Goal: Task Accomplishment & Management: Use online tool/utility

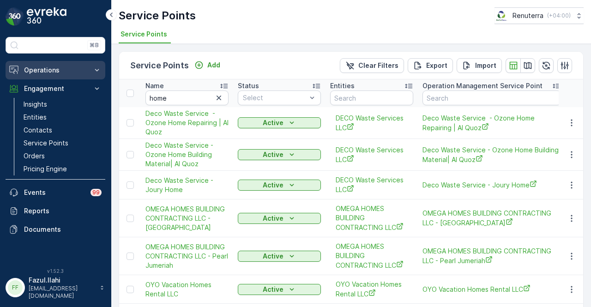
scroll to position [240, 0]
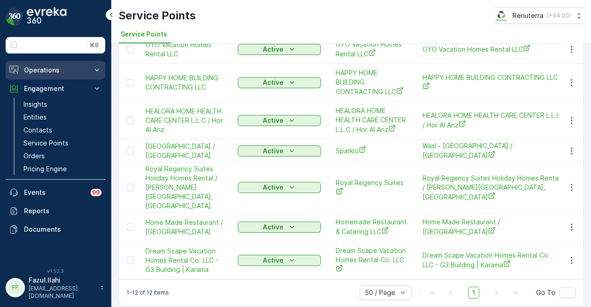
click at [78, 68] on p "Operations" at bounding box center [55, 70] width 63 height 9
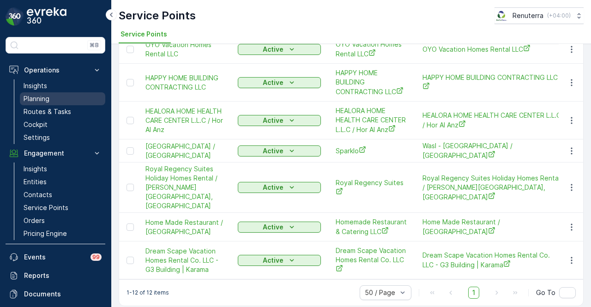
click at [78, 95] on link "Planning" at bounding box center [62, 98] width 85 height 13
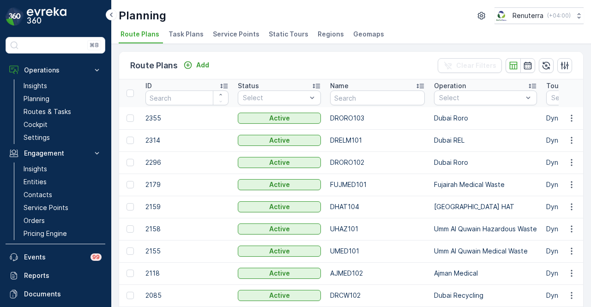
click at [239, 36] on span "Service Points" at bounding box center [236, 34] width 47 height 9
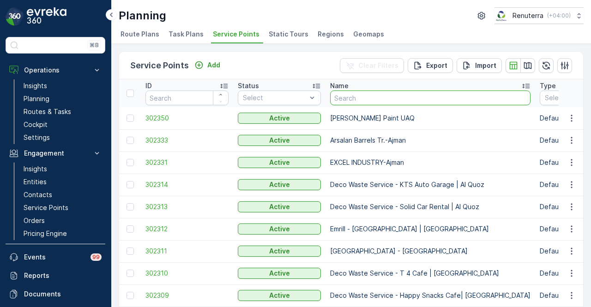
click at [392, 96] on input "text" at bounding box center [430, 97] width 200 height 15
type input "manar"
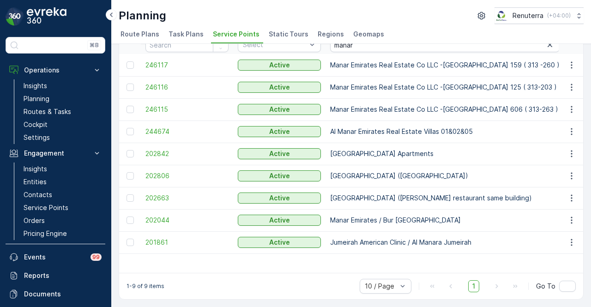
scroll to position [10, 0]
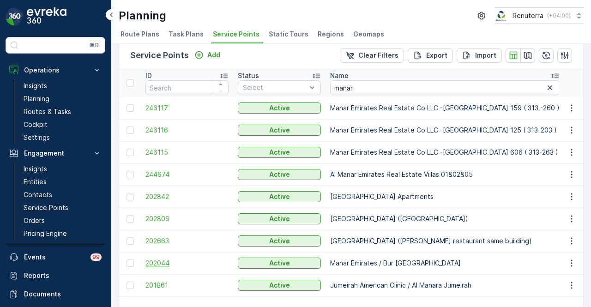
click at [160, 260] on span "202044" at bounding box center [186, 262] width 83 height 9
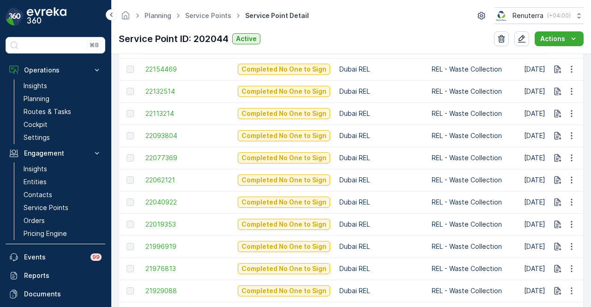
scroll to position [629, 0]
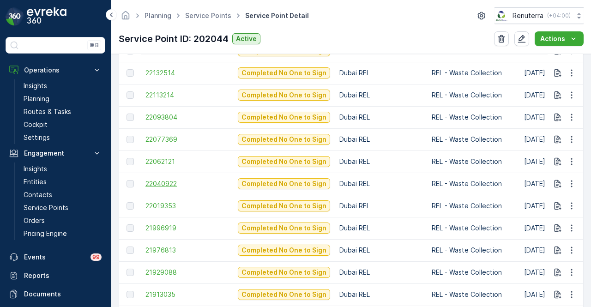
click at [181, 182] on span "22040922" at bounding box center [186, 183] width 83 height 9
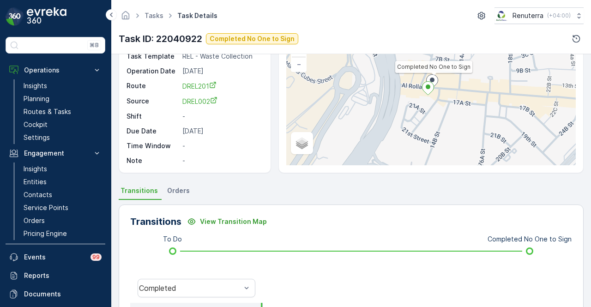
scroll to position [185, 0]
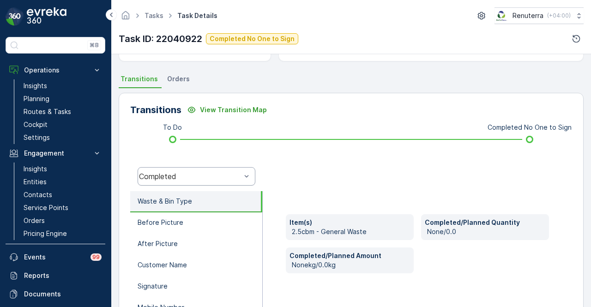
click at [220, 181] on div "Completed" at bounding box center [196, 176] width 118 height 18
drag, startPoint x: 280, startPoint y: 232, endPoint x: 215, endPoint y: 232, distance: 64.1
click at [279, 232] on div "Item(s) 2.5cbm - General Waste Completed/Planned Quantity None/0.0 Completed/Pl…" at bounding box center [416, 283] width 309 height 185
click at [227, 182] on div "Completed" at bounding box center [196, 176] width 118 height 18
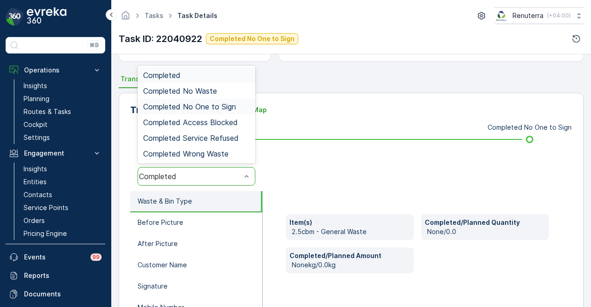
click at [236, 101] on div "Completed No One to Sign" at bounding box center [196, 107] width 118 height 16
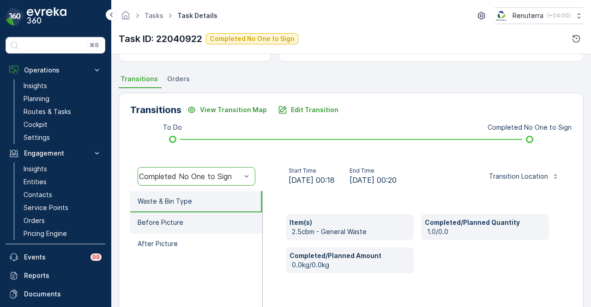
click at [212, 224] on li "Before Picture" at bounding box center [196, 222] width 132 height 21
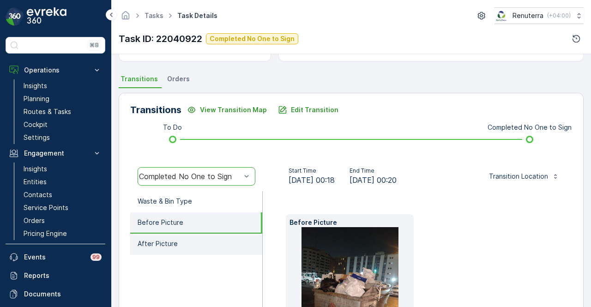
click at [213, 244] on li "After Picture" at bounding box center [196, 243] width 132 height 21
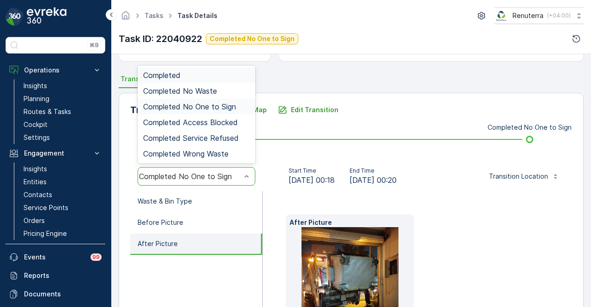
click at [238, 180] on div "Completed No One to Sign" at bounding box center [196, 176] width 118 height 18
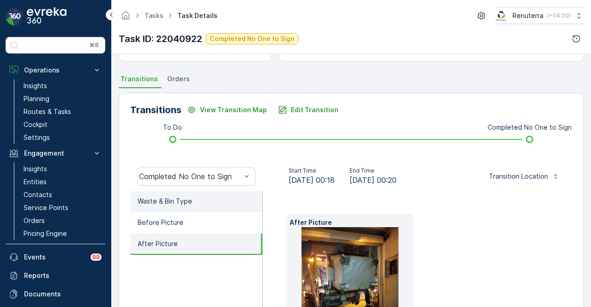
click at [228, 203] on li "Waste & Bin Type" at bounding box center [196, 201] width 132 height 21
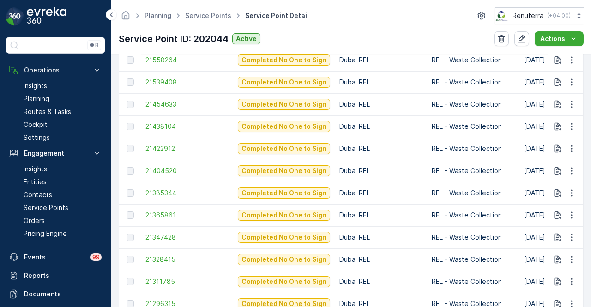
scroll to position [1199, 0]
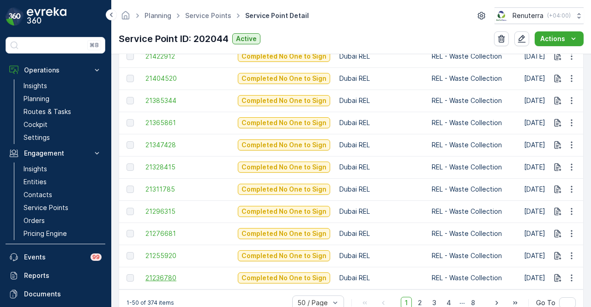
click at [165, 277] on span "21236780" at bounding box center [186, 277] width 83 height 9
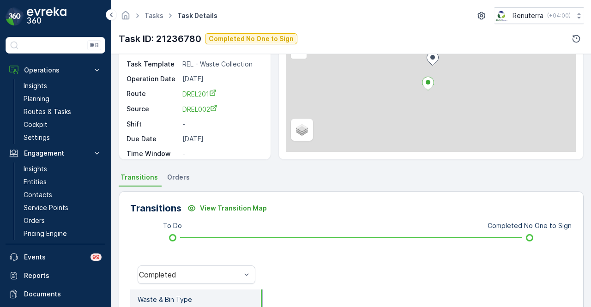
scroll to position [185, 0]
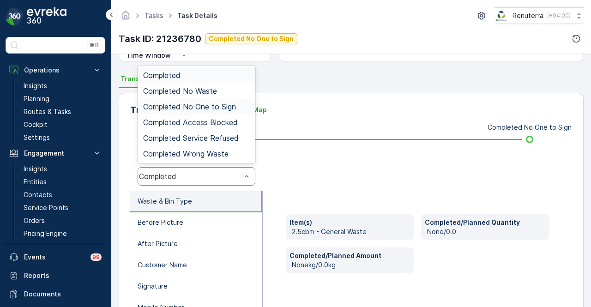
click at [231, 108] on span "Completed No One to Sign" at bounding box center [189, 106] width 93 height 8
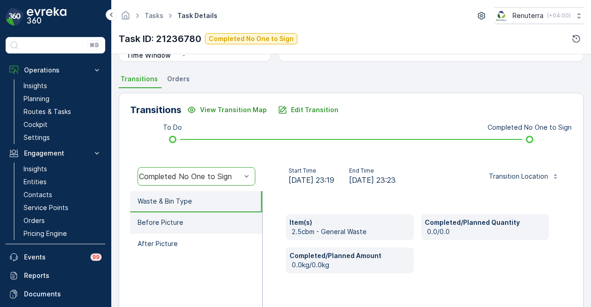
click at [199, 224] on li "Before Picture" at bounding box center [196, 222] width 132 height 21
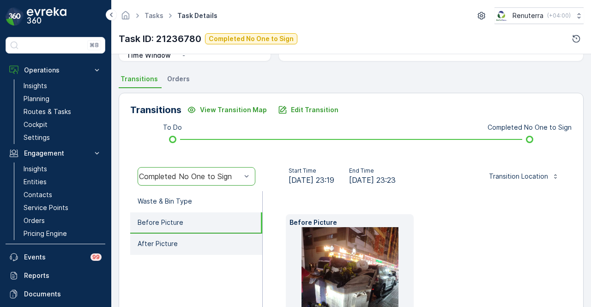
click at [192, 239] on li "After Picture" at bounding box center [196, 243] width 132 height 21
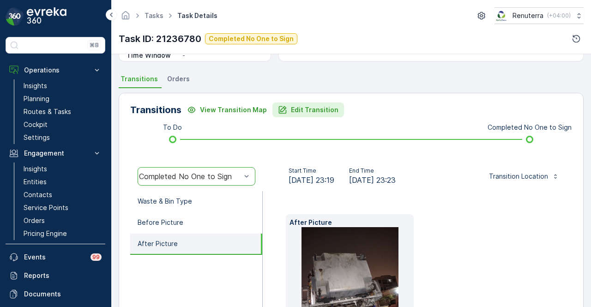
click at [304, 111] on p "Edit Transition" at bounding box center [315, 109] width 48 height 9
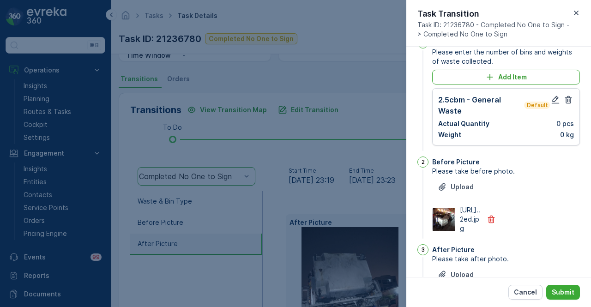
scroll to position [0, 0]
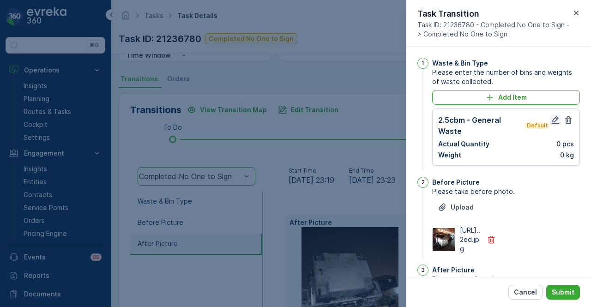
click at [552, 120] on icon "button" at bounding box center [554, 119] width 9 height 9
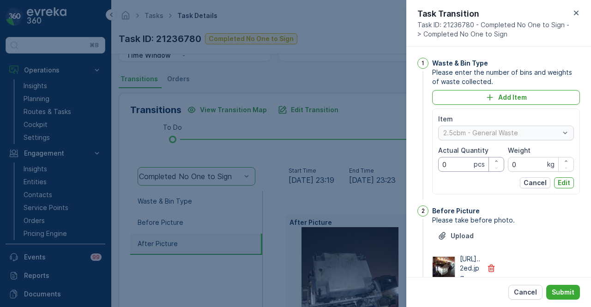
click at [453, 166] on Quantity "0" at bounding box center [471, 164] width 66 height 15
type Quantity "1"
click at [571, 181] on button "Edit" at bounding box center [564, 182] width 20 height 11
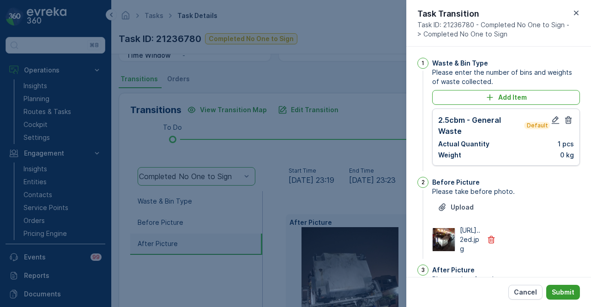
click at [568, 291] on p "Submit" at bounding box center [562, 291] width 23 height 9
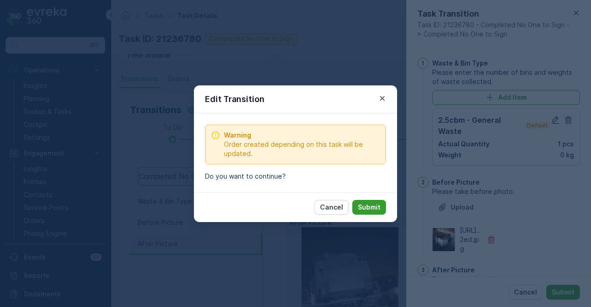
click at [372, 203] on p "Submit" at bounding box center [369, 207] width 23 height 9
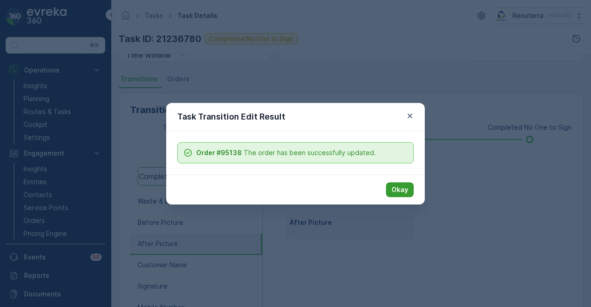
click at [399, 188] on p "Okay" at bounding box center [399, 189] width 17 height 9
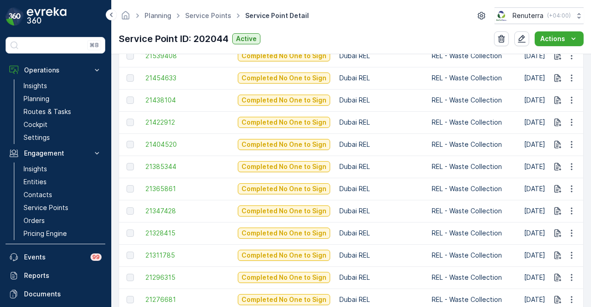
scroll to position [1153, 0]
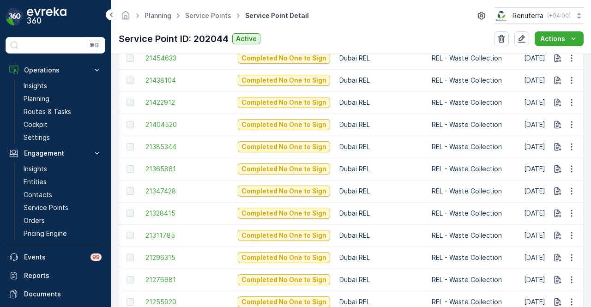
click at [165, 206] on td "21328415" at bounding box center [187, 213] width 92 height 22
click at [164, 209] on span "21328415" at bounding box center [186, 213] width 83 height 9
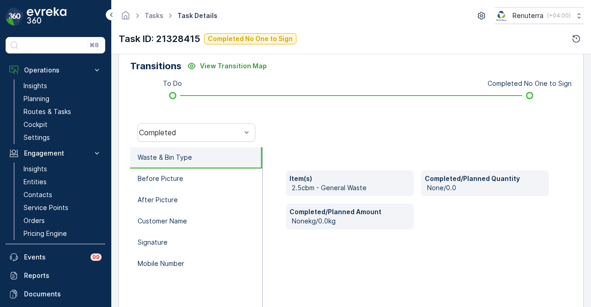
scroll to position [231, 0]
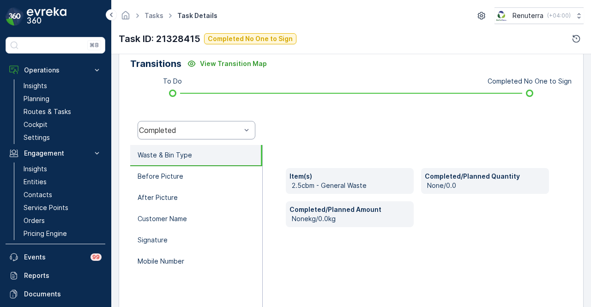
click at [226, 137] on div "Completed" at bounding box center [196, 130] width 118 height 18
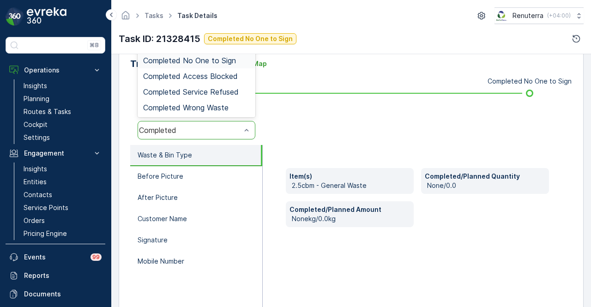
click at [236, 64] on div "Completed No One to Sign" at bounding box center [196, 60] width 107 height 8
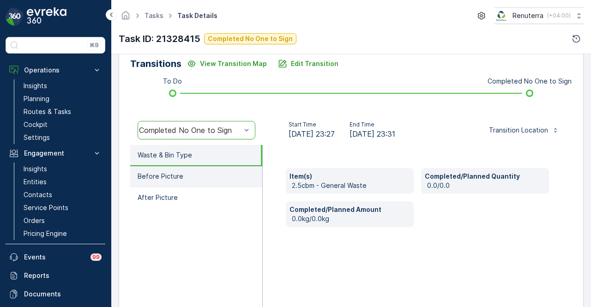
click at [196, 175] on li "Before Picture" at bounding box center [196, 176] width 132 height 21
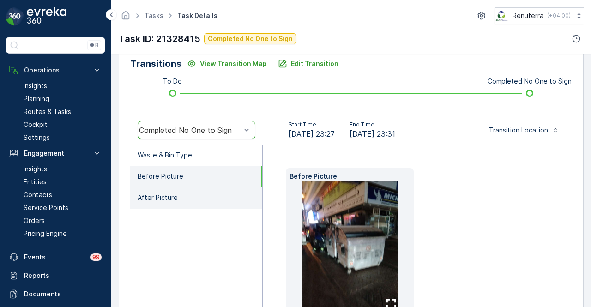
click at [194, 196] on li "After Picture" at bounding box center [196, 197] width 132 height 21
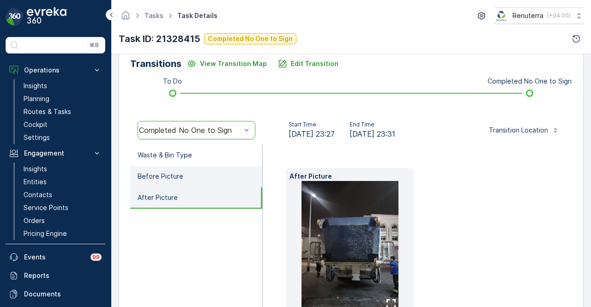
click at [194, 177] on li "Before Picture" at bounding box center [196, 176] width 132 height 21
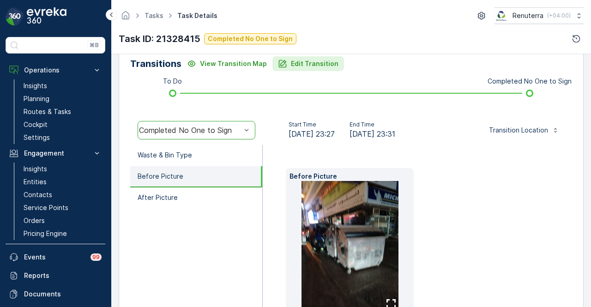
click at [315, 64] on p "Edit Transition" at bounding box center [315, 63] width 48 height 9
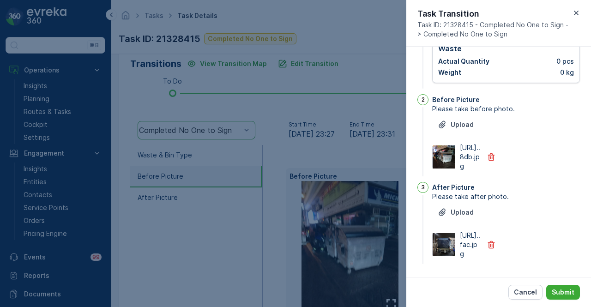
scroll to position [0, 0]
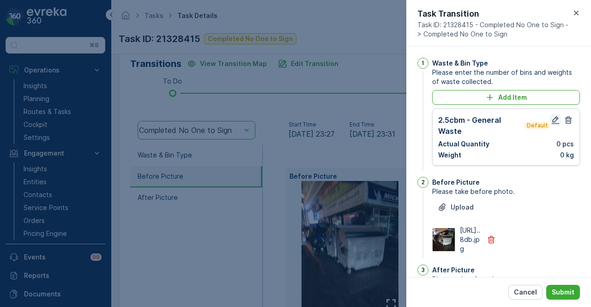
click at [551, 115] on icon "button" at bounding box center [554, 119] width 9 height 9
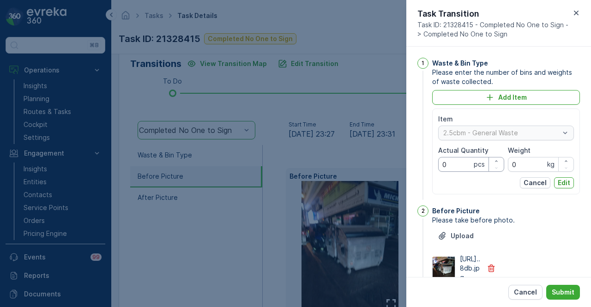
click at [452, 162] on Quantity "0" at bounding box center [471, 164] width 66 height 15
type Quantity "2"
click at [561, 181] on p "Edit" at bounding box center [563, 182] width 12 height 9
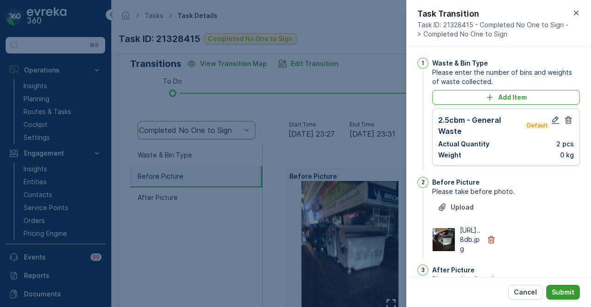
click at [555, 286] on button "Submit" at bounding box center [563, 292] width 34 height 15
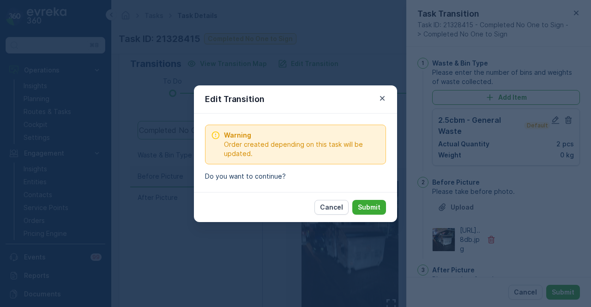
drag, startPoint x: 372, startPoint y: 208, endPoint x: 367, endPoint y: 212, distance: 6.2
click at [372, 208] on p "Submit" at bounding box center [369, 207] width 23 height 9
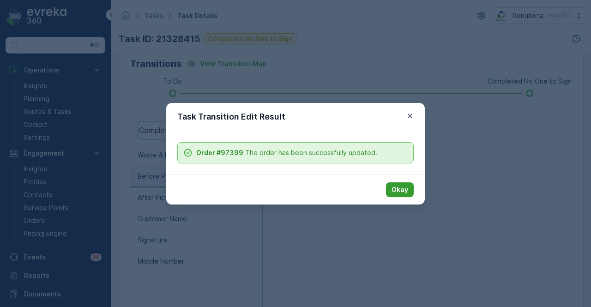
click at [399, 193] on p "Okay" at bounding box center [399, 189] width 17 height 9
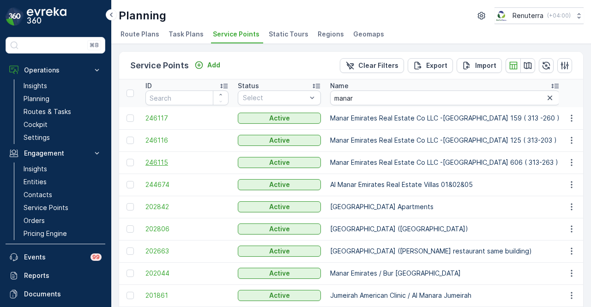
click at [171, 158] on span "246115" at bounding box center [186, 162] width 83 height 9
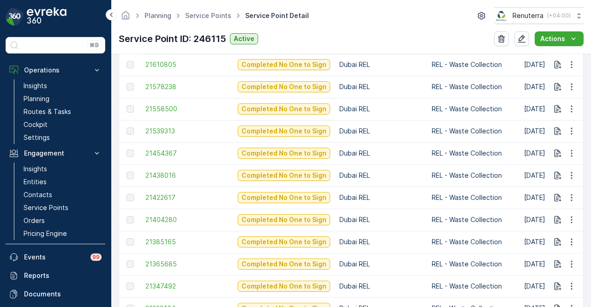
scroll to position [1107, 0]
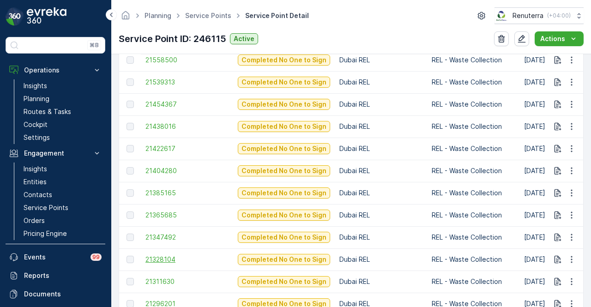
click at [156, 255] on span "21328104" at bounding box center [186, 259] width 83 height 9
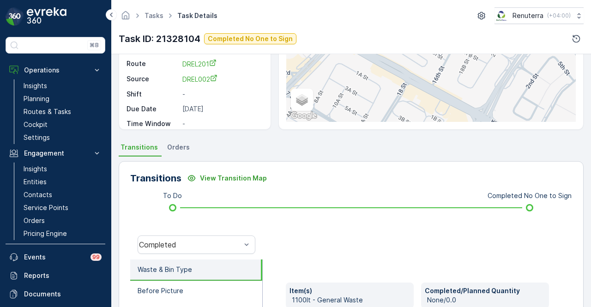
scroll to position [138, 0]
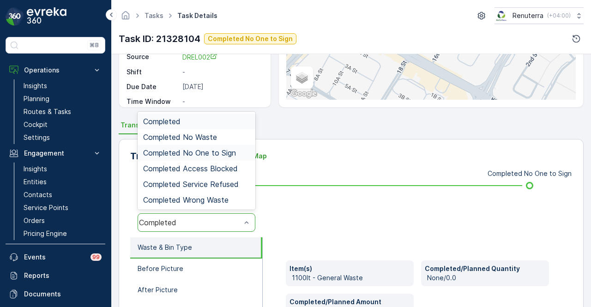
click at [219, 154] on span "Completed No One to Sign" at bounding box center [189, 153] width 93 height 8
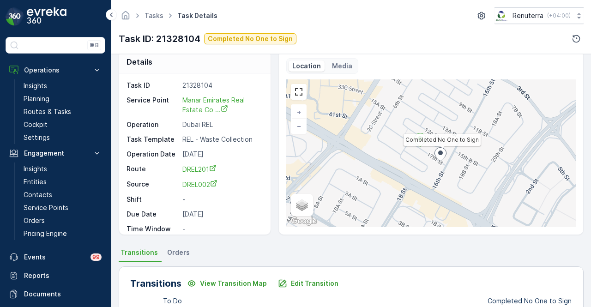
scroll to position [0, 0]
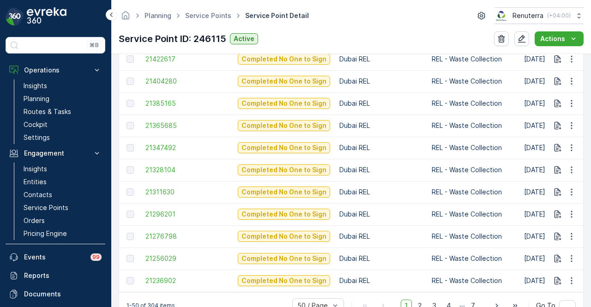
scroll to position [1224, 0]
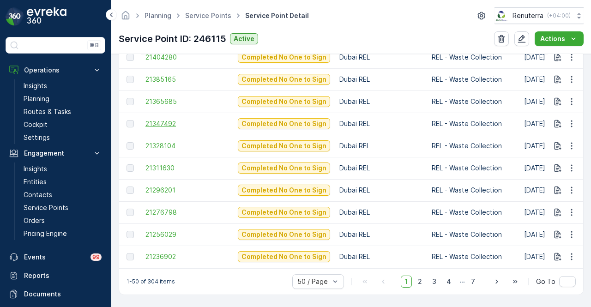
click at [160, 119] on span "21347492" at bounding box center [186, 123] width 83 height 9
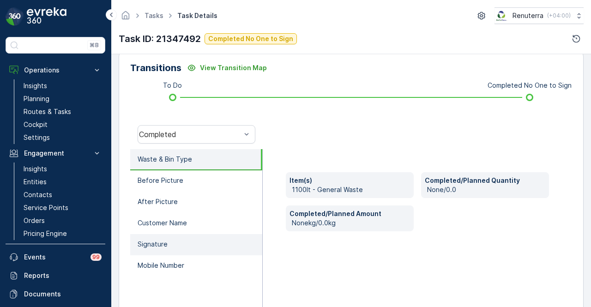
scroll to position [231, 0]
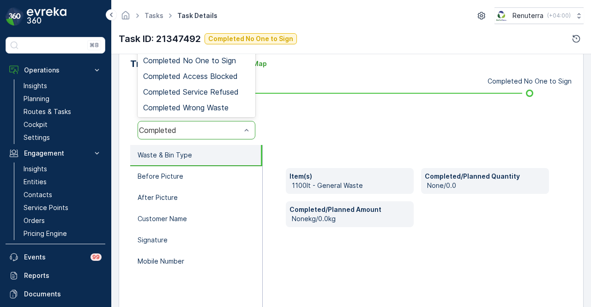
click at [195, 134] on div "Completed" at bounding box center [196, 130] width 118 height 18
click at [212, 66] on div "Completed No One to Sign" at bounding box center [196, 61] width 118 height 16
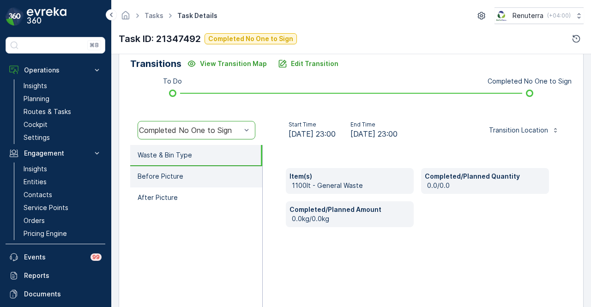
click at [215, 179] on li "Before Picture" at bounding box center [196, 176] width 132 height 21
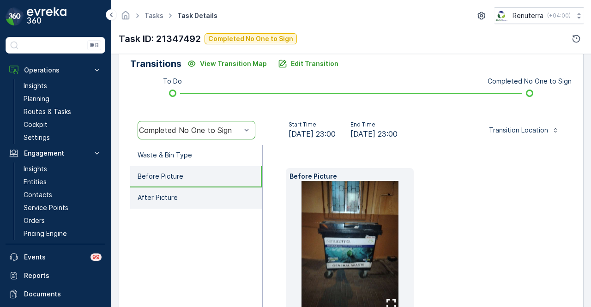
click at [213, 192] on li "After Picture" at bounding box center [196, 197] width 132 height 21
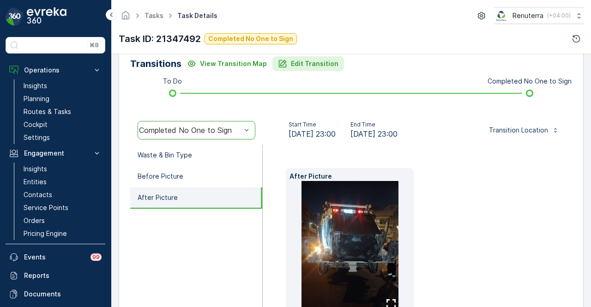
click at [316, 67] on p "Edit Transition" at bounding box center [315, 63] width 48 height 9
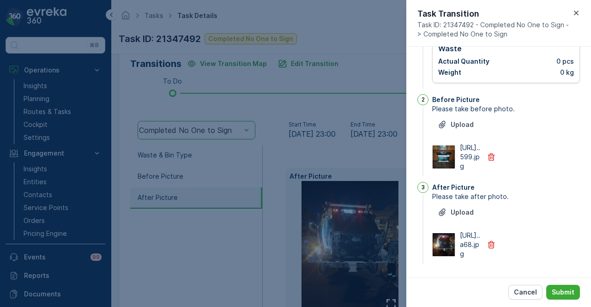
scroll to position [0, 0]
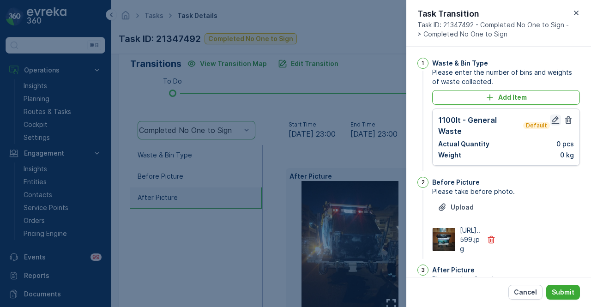
click at [553, 122] on icon "button" at bounding box center [554, 119] width 9 height 9
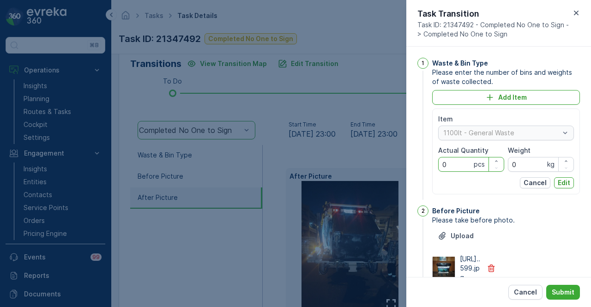
drag, startPoint x: 429, startPoint y: 166, endPoint x: 421, endPoint y: 166, distance: 7.9
click at [421, 166] on div "1 Waste & Bin Type Please enter the number of bins and weights of waste collect…" at bounding box center [498, 130] width 162 height 144
type Quantity "1"
click at [568, 183] on button "Edit" at bounding box center [564, 182] width 20 height 11
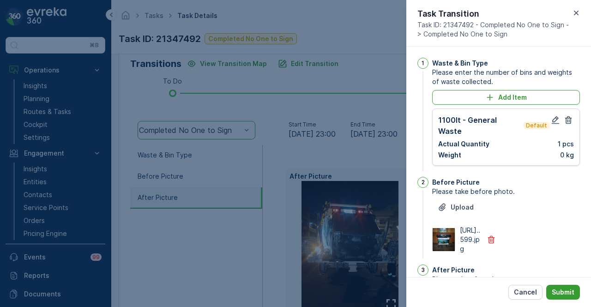
click at [558, 291] on p "Submit" at bounding box center [562, 291] width 23 height 9
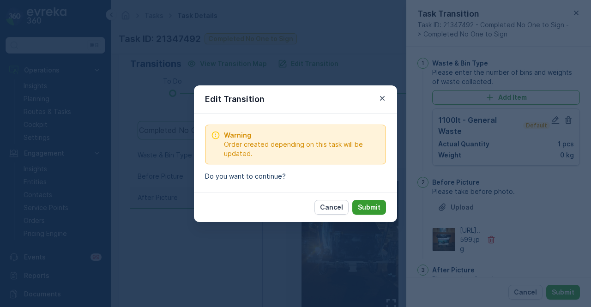
click at [371, 207] on p "Submit" at bounding box center [369, 207] width 23 height 9
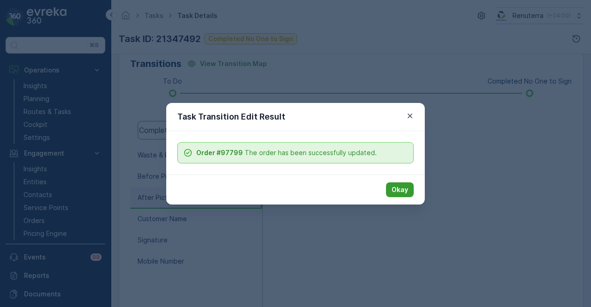
click at [395, 193] on p "Okay" at bounding box center [399, 189] width 17 height 9
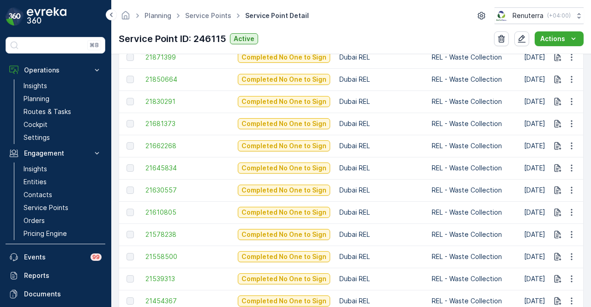
scroll to position [923, 0]
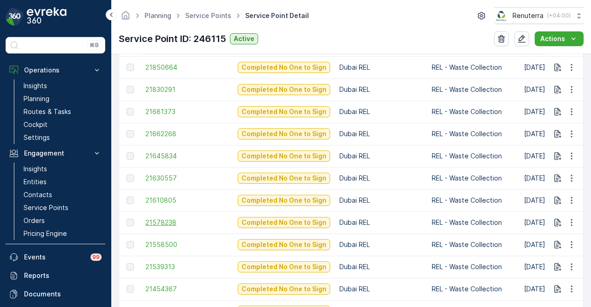
click at [169, 226] on span "21578238" at bounding box center [186, 222] width 83 height 9
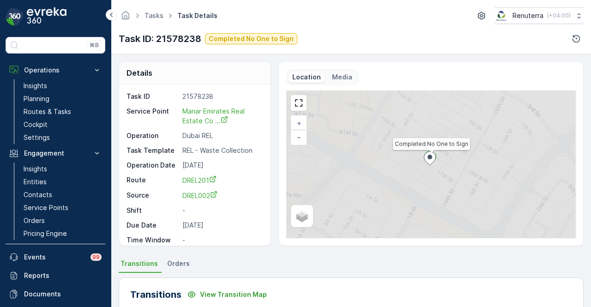
scroll to position [231, 0]
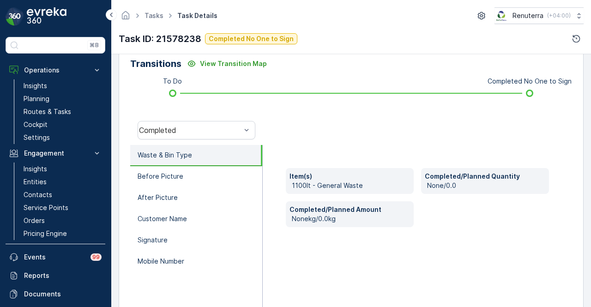
click at [223, 116] on div "Completed" at bounding box center [196, 130] width 132 height 30
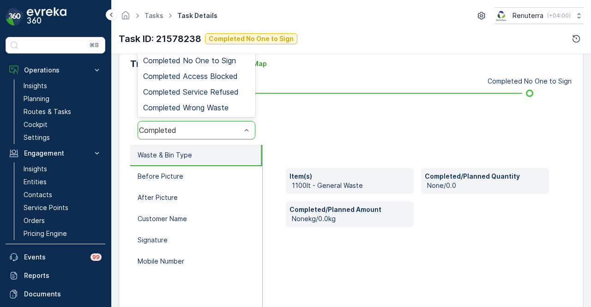
click at [224, 125] on div "Completed" at bounding box center [196, 130] width 118 height 18
click at [232, 64] on div "Completed No One to Sign" at bounding box center [196, 61] width 118 height 16
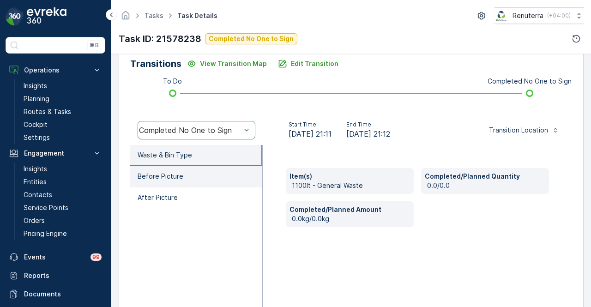
click at [207, 182] on li "Before Picture" at bounding box center [196, 176] width 132 height 21
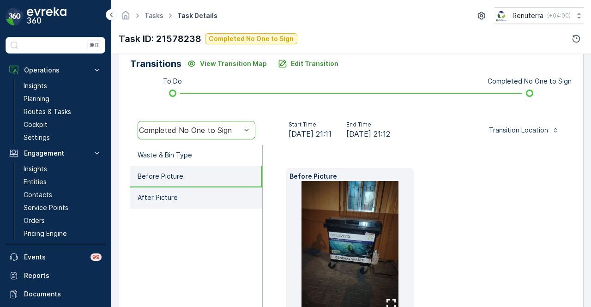
click at [204, 195] on li "After Picture" at bounding box center [196, 197] width 132 height 21
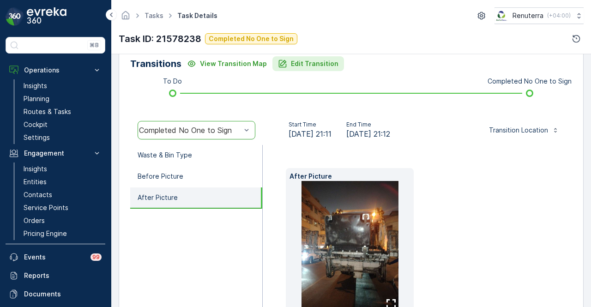
click at [295, 67] on p "Edit Transition" at bounding box center [315, 63] width 48 height 9
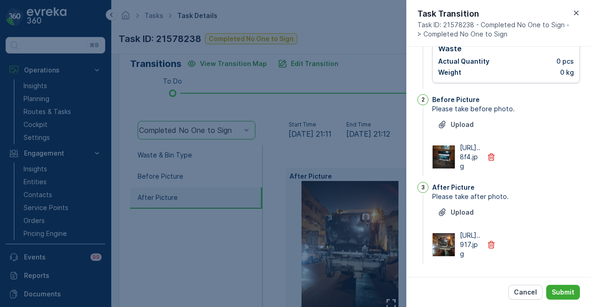
scroll to position [15, 0]
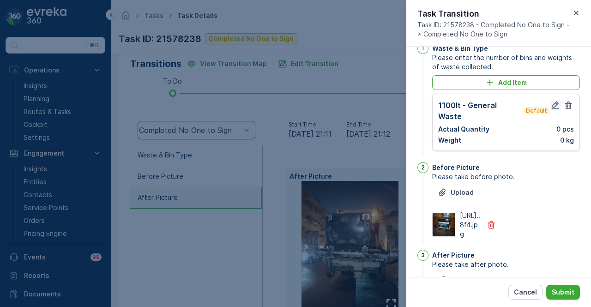
click at [551, 109] on button "button" at bounding box center [554, 105] width 11 height 11
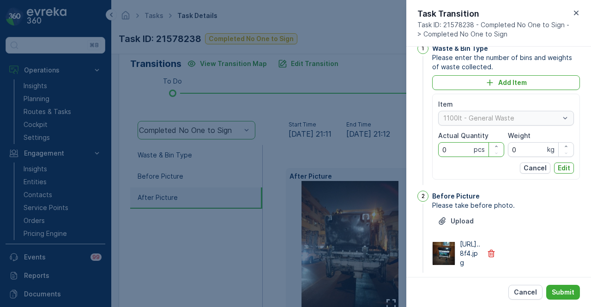
drag, startPoint x: 458, startPoint y: 149, endPoint x: 410, endPoint y: 151, distance: 47.6
click at [410, 151] on div "1 Waste & Bin Type Please enter the number of bins and weights of waste collect…" at bounding box center [498, 162] width 185 height 230
type Quantity "1"
click at [565, 167] on p "Edit" at bounding box center [563, 167] width 12 height 9
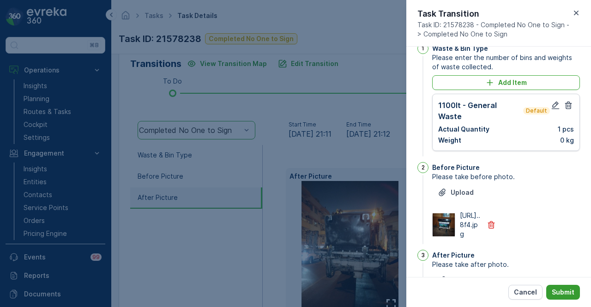
click at [568, 291] on p "Submit" at bounding box center [562, 291] width 23 height 9
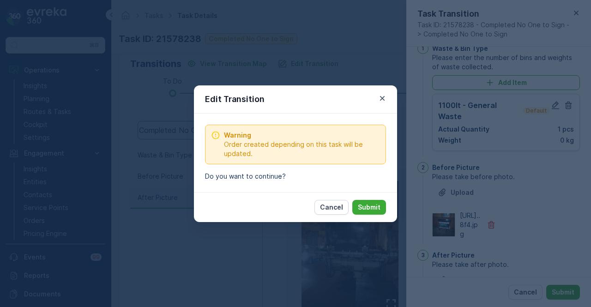
drag, startPoint x: 370, startPoint y: 208, endPoint x: 352, endPoint y: 224, distance: 23.2
click at [368, 209] on p "Submit" at bounding box center [369, 207] width 23 height 9
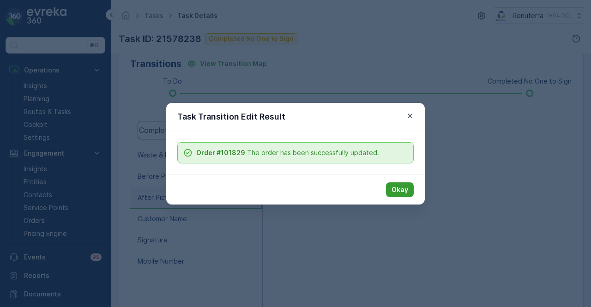
click at [400, 191] on p "Okay" at bounding box center [399, 189] width 17 height 9
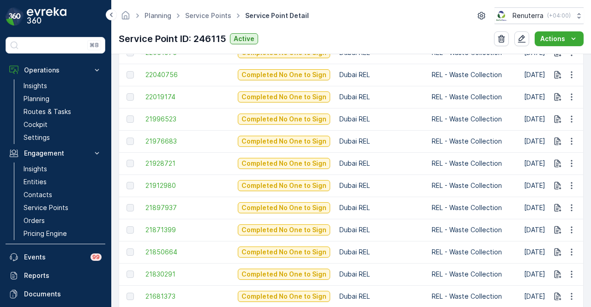
scroll to position [784, 0]
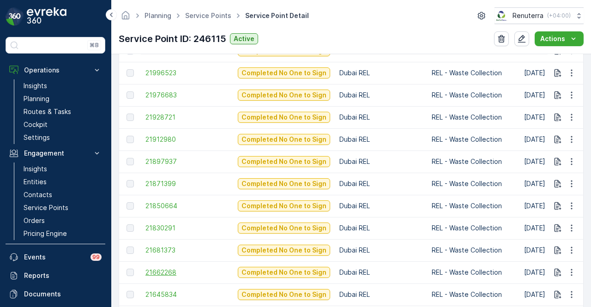
click at [172, 276] on span "21662268" at bounding box center [186, 272] width 83 height 9
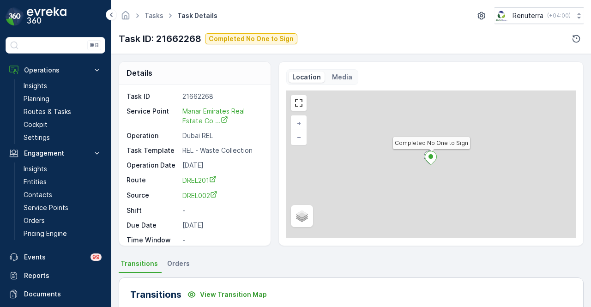
scroll to position [231, 0]
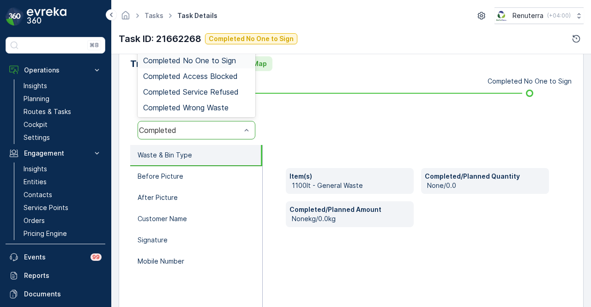
drag, startPoint x: 232, startPoint y: 59, endPoint x: 237, endPoint y: 63, distance: 6.3
click at [233, 59] on span "Completed No One to Sign" at bounding box center [189, 60] width 93 height 8
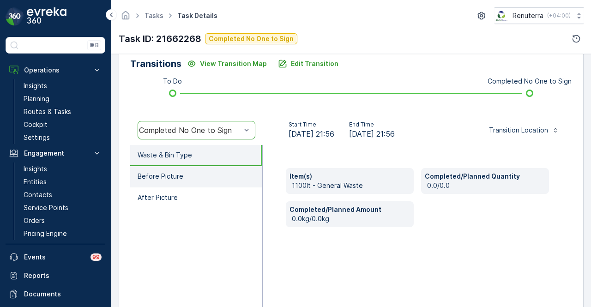
click at [229, 173] on li "Before Picture" at bounding box center [196, 176] width 132 height 21
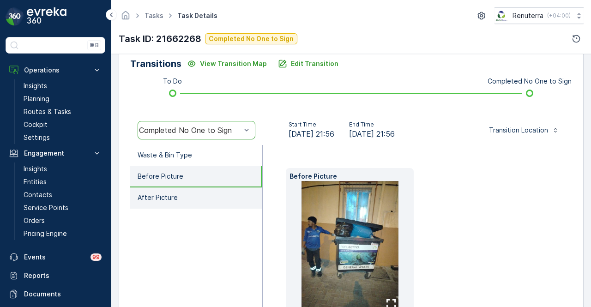
click at [219, 196] on li "After Picture" at bounding box center [196, 197] width 132 height 21
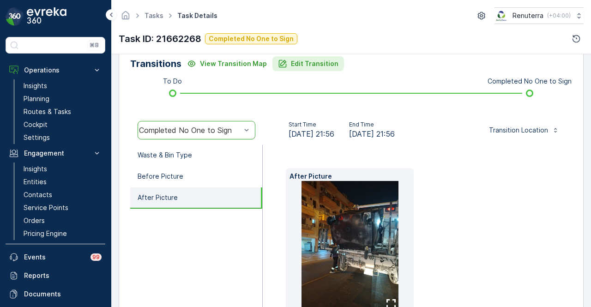
click at [315, 64] on p "Edit Transition" at bounding box center [315, 63] width 48 height 9
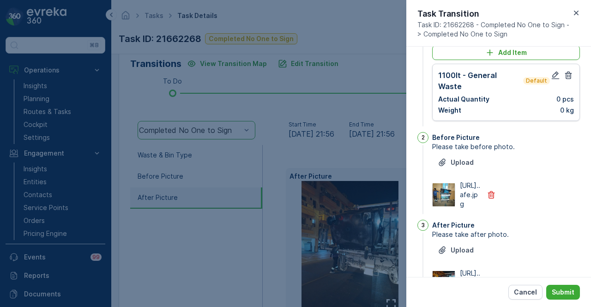
scroll to position [0, 0]
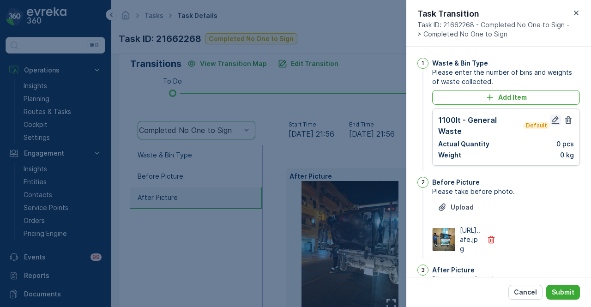
click at [551, 120] on icon "button" at bounding box center [554, 119] width 9 height 9
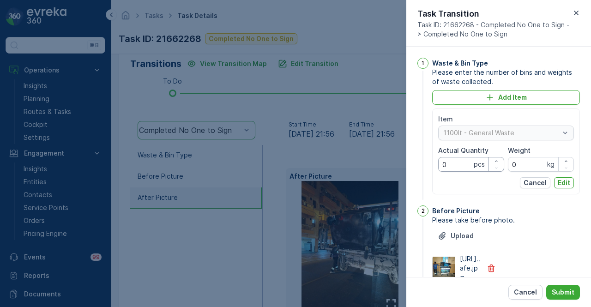
click at [455, 166] on Quantity "0" at bounding box center [471, 164] width 66 height 15
type Quantity "1"
click at [559, 186] on button "Edit" at bounding box center [564, 182] width 20 height 11
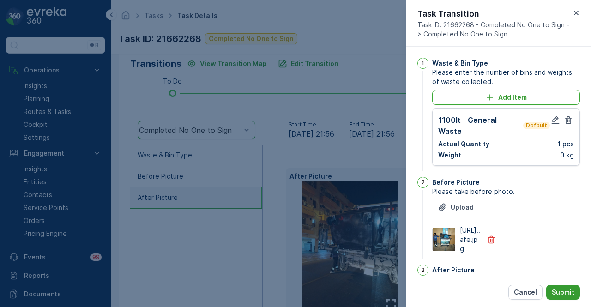
click at [567, 289] on p "Submit" at bounding box center [562, 291] width 23 height 9
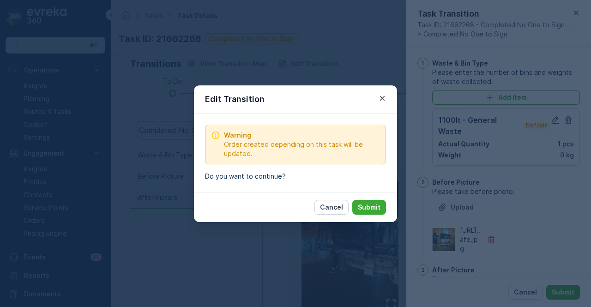
click at [364, 207] on p "Submit" at bounding box center [369, 207] width 23 height 9
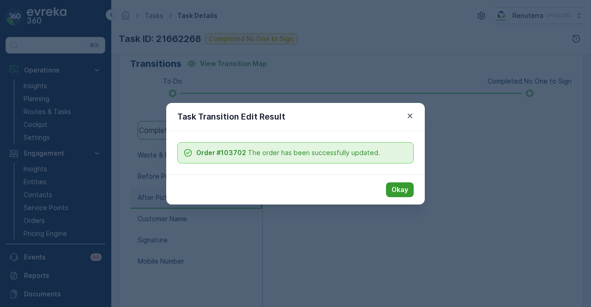
click at [408, 195] on button "Okay" at bounding box center [400, 189] width 28 height 15
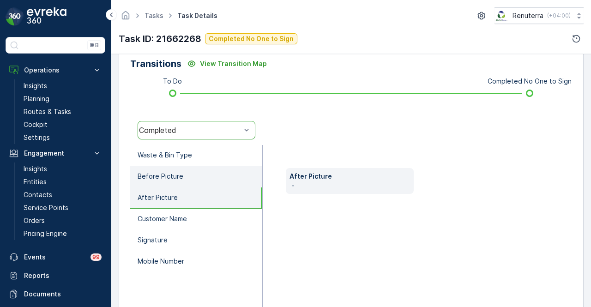
click at [230, 177] on li "Before Picture" at bounding box center [196, 176] width 132 height 21
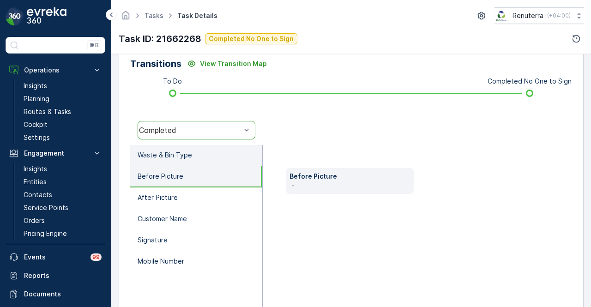
click at [234, 158] on li "Waste & Bin Type" at bounding box center [196, 155] width 132 height 21
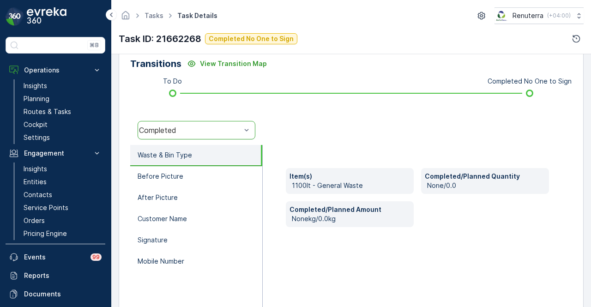
click at [236, 133] on div "Completed" at bounding box center [190, 130] width 102 height 8
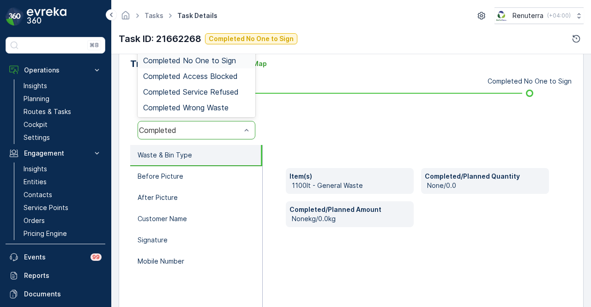
click at [227, 59] on span "Completed No One to Sign" at bounding box center [189, 60] width 93 height 8
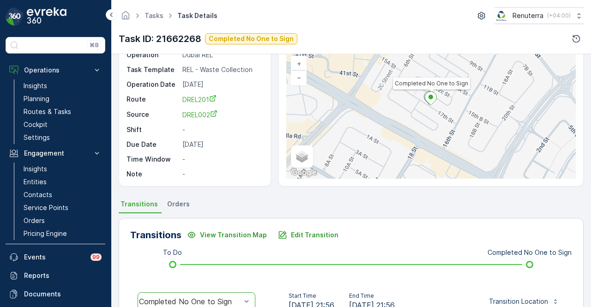
scroll to position [138, 0]
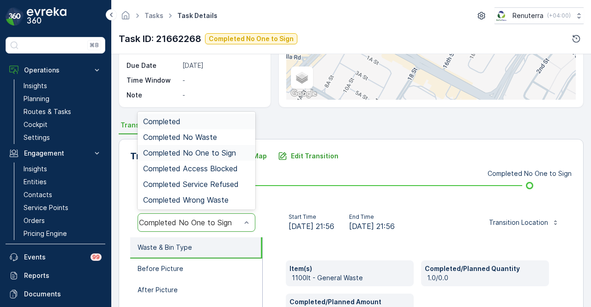
click at [236, 221] on div "Completed No One to Sign" at bounding box center [190, 222] width 102 height 8
click at [227, 150] on span "Completed No One to Sign" at bounding box center [189, 153] width 93 height 8
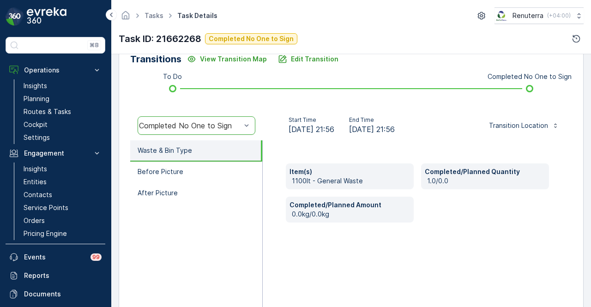
scroll to position [182, 0]
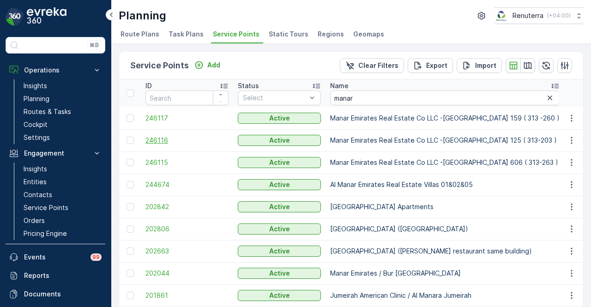
click at [157, 141] on span "246116" at bounding box center [186, 140] width 83 height 9
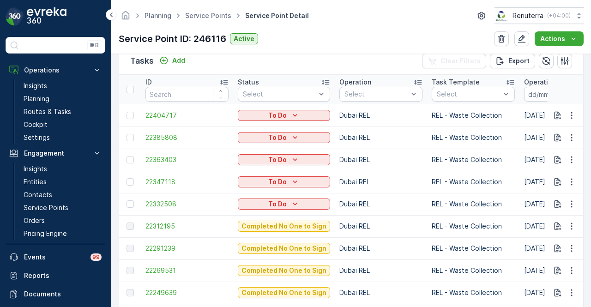
scroll to position [323, 0]
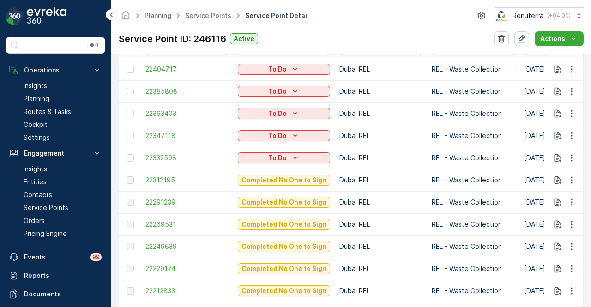
click at [173, 180] on span "22312195" at bounding box center [186, 179] width 83 height 9
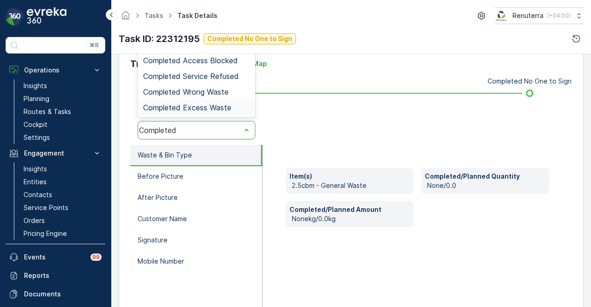
scroll to position [185, 0]
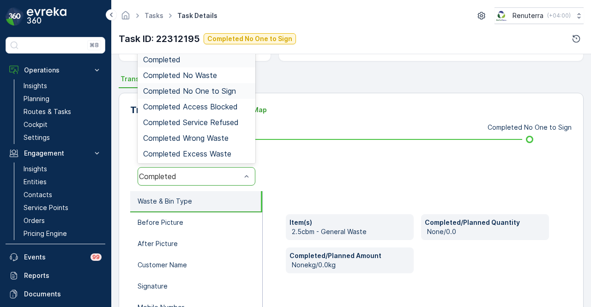
drag, startPoint x: 221, startPoint y: 95, endPoint x: 259, endPoint y: 139, distance: 58.6
click at [222, 95] on div "Completed No One to Sign" at bounding box center [196, 91] width 118 height 16
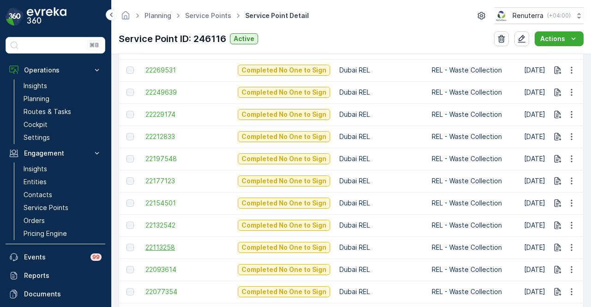
scroll to position [507, 0]
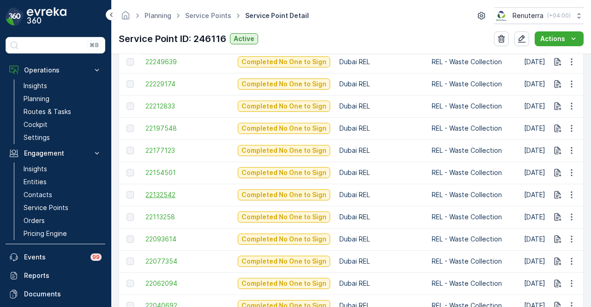
click at [173, 194] on span "22132542" at bounding box center [186, 194] width 83 height 9
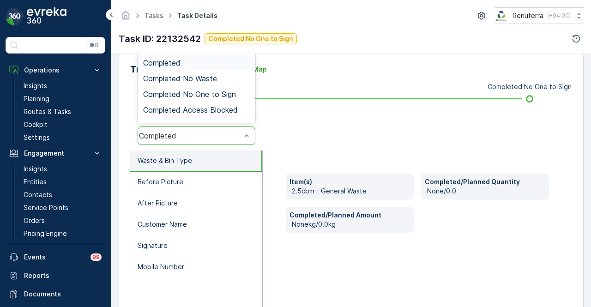
scroll to position [182, 0]
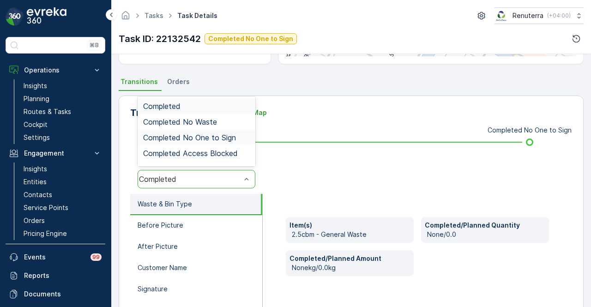
click at [226, 133] on span "Completed No One to Sign" at bounding box center [189, 137] width 93 height 8
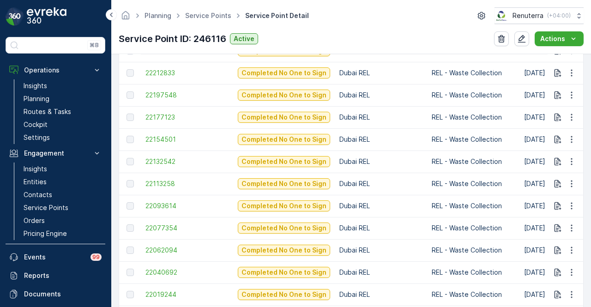
scroll to position [554, 0]
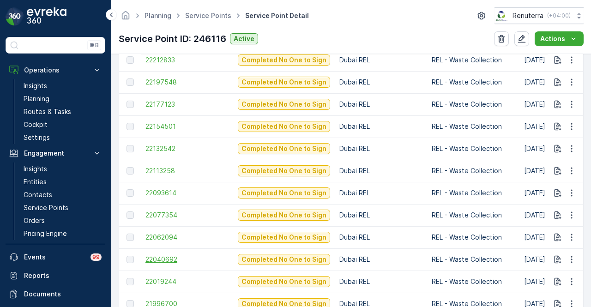
click at [162, 259] on span "22040692" at bounding box center [186, 259] width 83 height 9
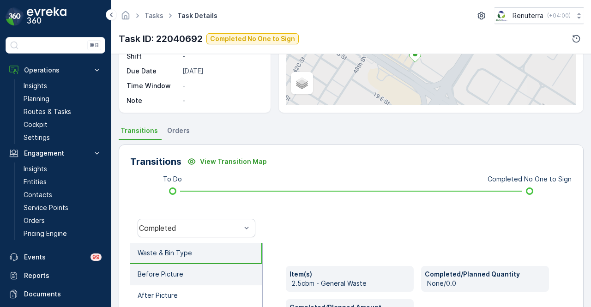
scroll to position [185, 0]
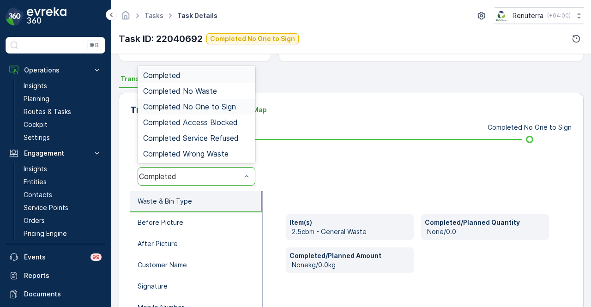
click at [231, 106] on span "Completed No One to Sign" at bounding box center [189, 106] width 93 height 8
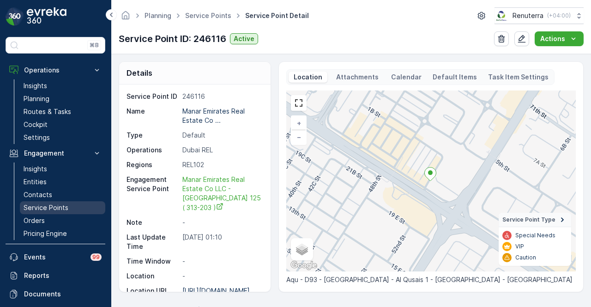
click at [66, 207] on p "Service Points" at bounding box center [46, 207] width 45 height 9
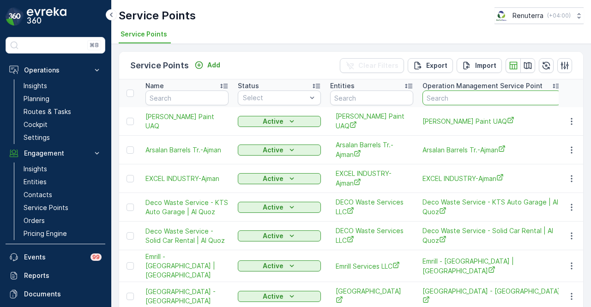
click at [462, 98] on input "text" at bounding box center [491, 97] width 138 height 15
type input "manar"
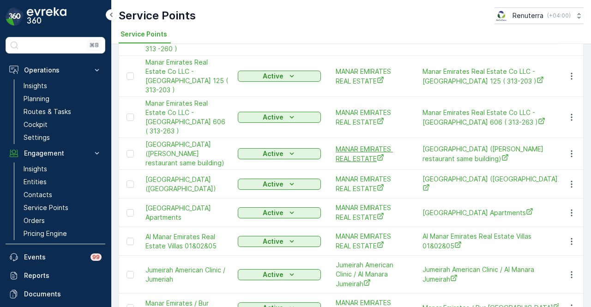
scroll to position [117, 0]
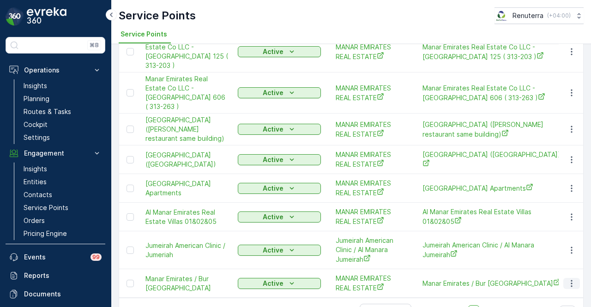
click at [573, 279] on icon "button" at bounding box center [571, 283] width 9 height 9
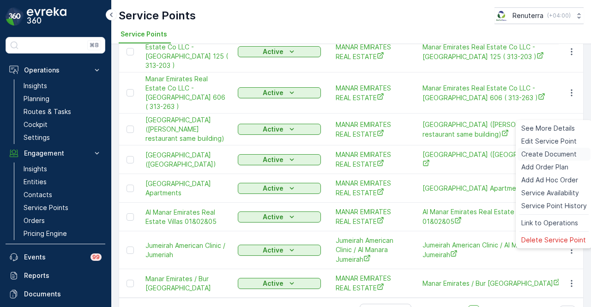
click at [548, 153] on span "Create Document" at bounding box center [548, 153] width 55 height 9
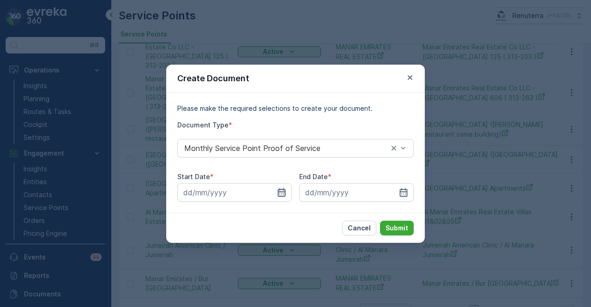
click at [282, 191] on icon "button" at bounding box center [282, 192] width 8 height 8
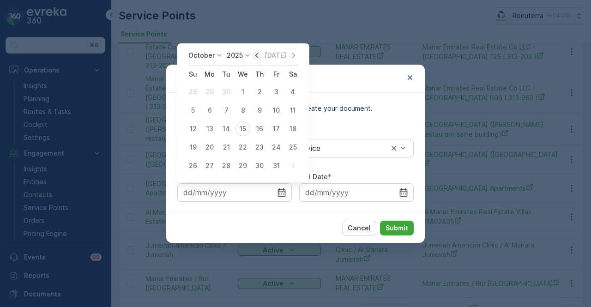
click at [259, 53] on icon "button" at bounding box center [256, 55] width 9 height 9
click at [213, 95] on div "1" at bounding box center [209, 91] width 15 height 15
type input "[DATE]"
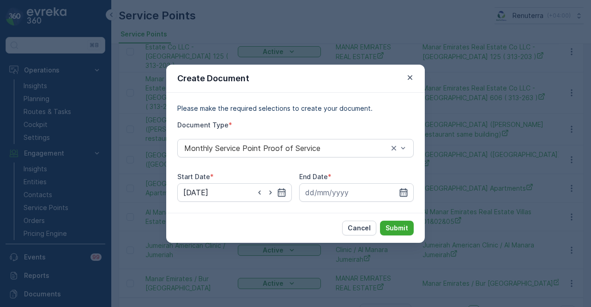
click at [401, 192] on icon "button" at bounding box center [403, 192] width 9 height 9
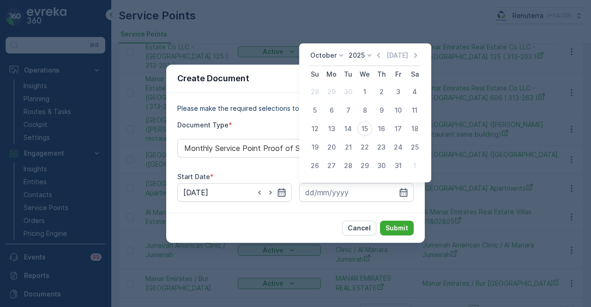
drag, startPoint x: 380, startPoint y: 54, endPoint x: 384, endPoint y: 72, distance: 18.9
click at [381, 55] on icon "button" at bounding box center [378, 55] width 9 height 9
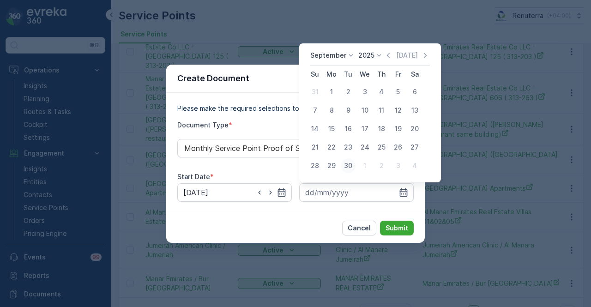
click at [350, 163] on div "30" at bounding box center [347, 165] width 15 height 15
type input "[DATE]"
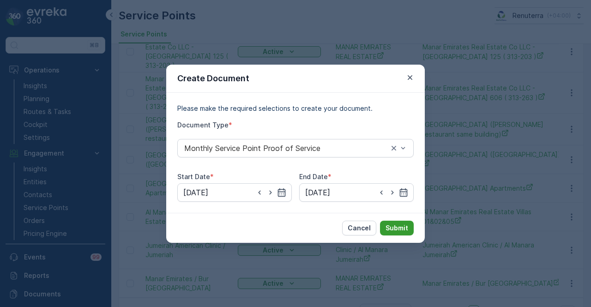
click at [402, 229] on p "Submit" at bounding box center [396, 227] width 23 height 9
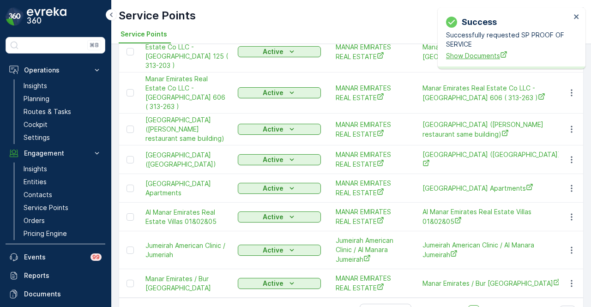
click at [487, 53] on span "Show Documents" at bounding box center [508, 56] width 125 height 10
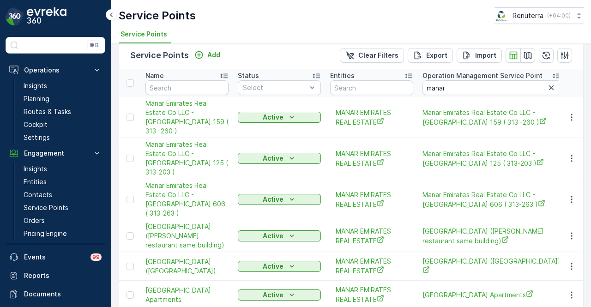
scroll to position [0, 0]
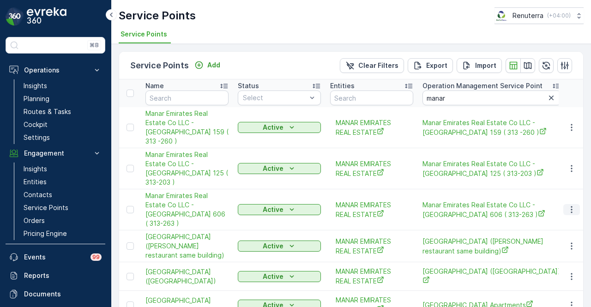
click at [568, 205] on icon "button" at bounding box center [571, 209] width 9 height 9
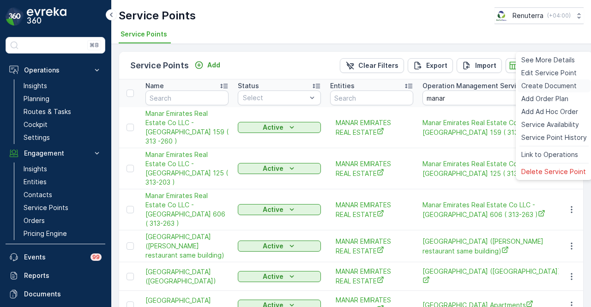
click at [557, 85] on span "Create Document" at bounding box center [548, 85] width 55 height 9
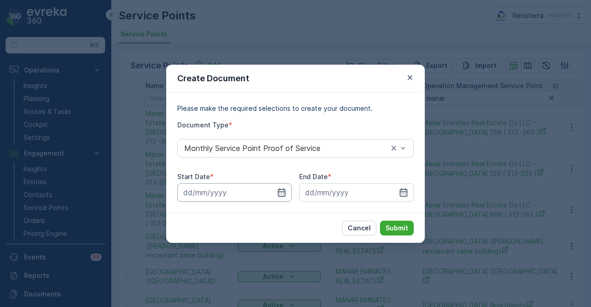
click at [274, 191] on input at bounding box center [234, 192] width 114 height 18
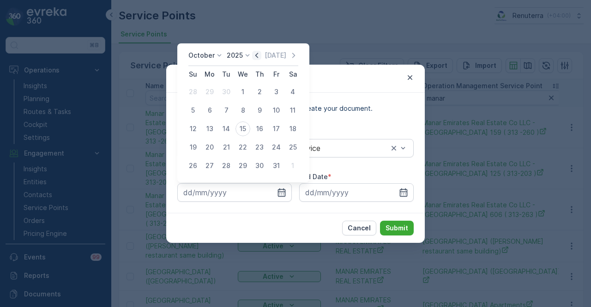
click at [254, 53] on icon "button" at bounding box center [256, 55] width 9 height 9
drag, startPoint x: 211, startPoint y: 92, endPoint x: 260, endPoint y: 124, distance: 58.6
click at [211, 92] on div "1" at bounding box center [209, 91] width 15 height 15
type input "[DATE]"
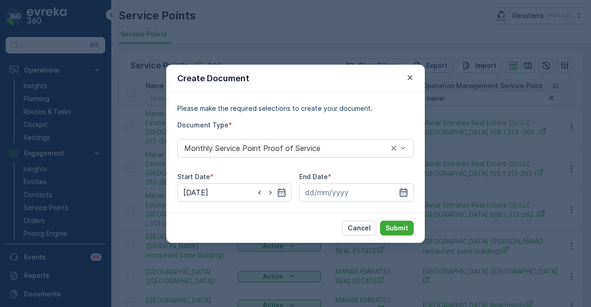
click at [400, 193] on icon "button" at bounding box center [404, 192] width 8 height 8
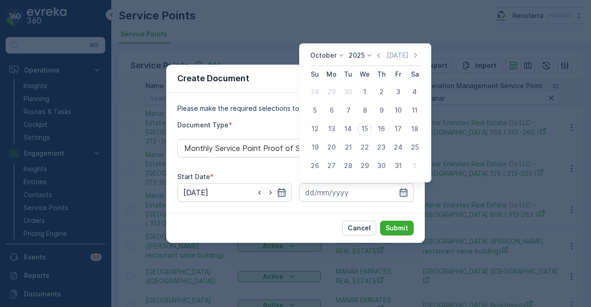
click at [375, 57] on div "October 2025 Today" at bounding box center [365, 58] width 110 height 15
click at [377, 54] on icon "button" at bounding box center [378, 55] width 9 height 9
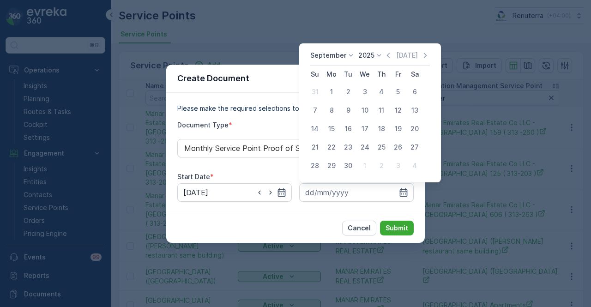
drag, startPoint x: 347, startPoint y: 163, endPoint x: 350, endPoint y: 170, distance: 7.9
click at [347, 163] on div "30" at bounding box center [347, 165] width 15 height 15
type input "[DATE]"
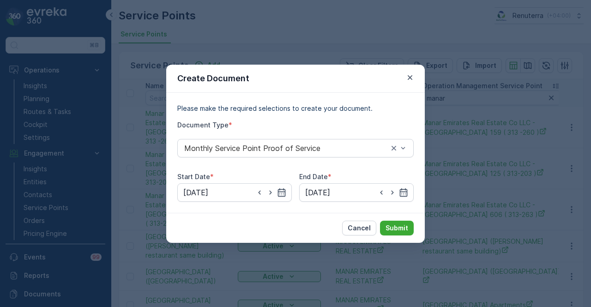
click at [392, 235] on div "Cancel Submit" at bounding box center [295, 228] width 258 height 30
click at [399, 227] on p "Submit" at bounding box center [396, 227] width 23 height 9
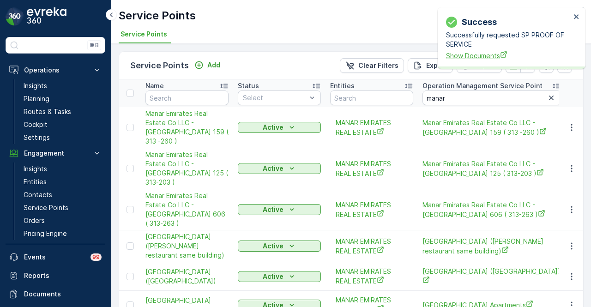
click at [484, 54] on span "Show Documents" at bounding box center [508, 56] width 125 height 10
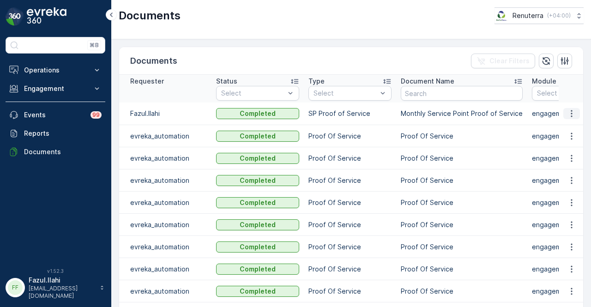
click at [572, 111] on icon "button" at bounding box center [571, 113] width 9 height 9
click at [572, 124] on span "See Details" at bounding box center [569, 126] width 36 height 9
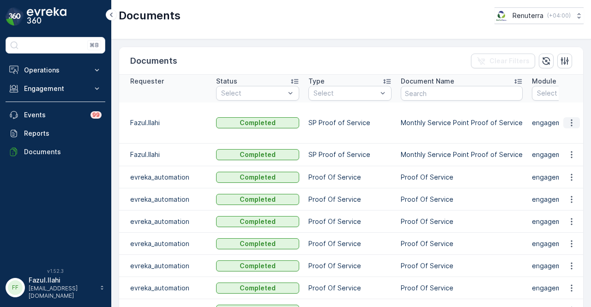
click at [571, 119] on icon "button" at bounding box center [571, 122] width 9 height 9
click at [573, 128] on span "See Details" at bounding box center [569, 130] width 36 height 9
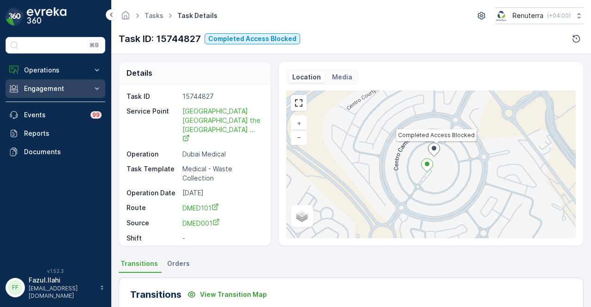
click at [55, 92] on p "Engagement" at bounding box center [55, 88] width 63 height 9
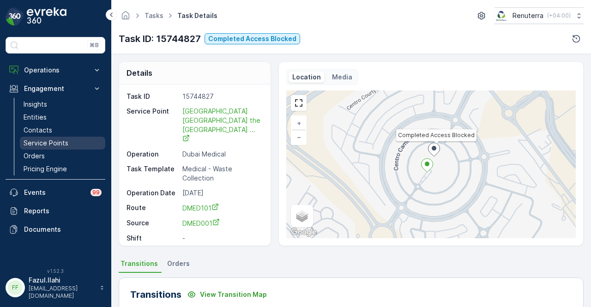
click at [61, 147] on p "Service Points" at bounding box center [46, 142] width 45 height 9
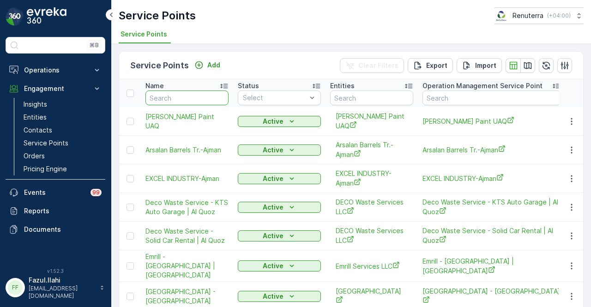
click at [188, 100] on input "text" at bounding box center [186, 97] width 83 height 15
type input "najma"
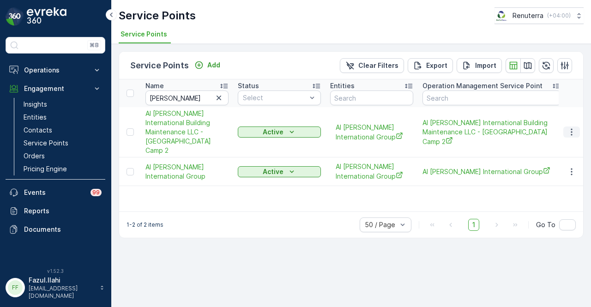
click at [574, 127] on icon "button" at bounding box center [571, 131] width 9 height 9
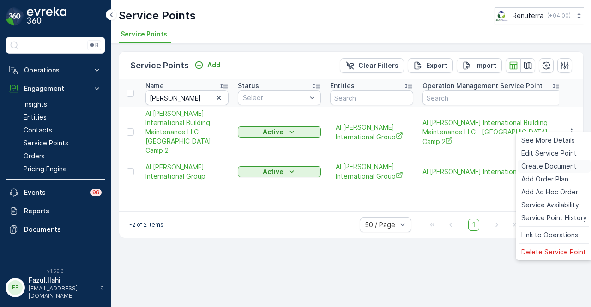
click at [570, 162] on span "Create Document" at bounding box center [548, 165] width 55 height 9
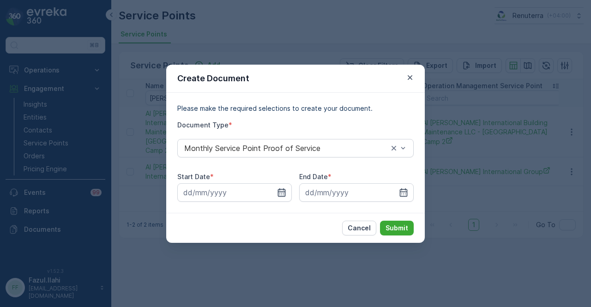
click at [281, 191] on icon "button" at bounding box center [281, 192] width 9 height 9
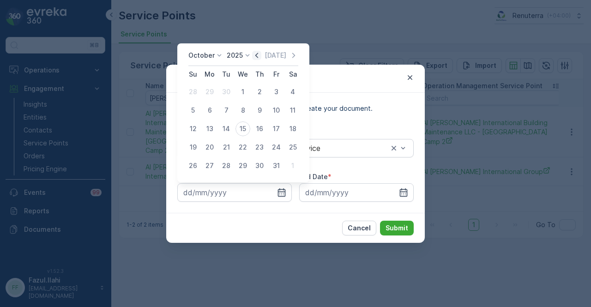
click at [261, 59] on icon "button" at bounding box center [256, 55] width 9 height 9
click at [216, 92] on div "1" at bounding box center [209, 91] width 15 height 15
type input "[DATE]"
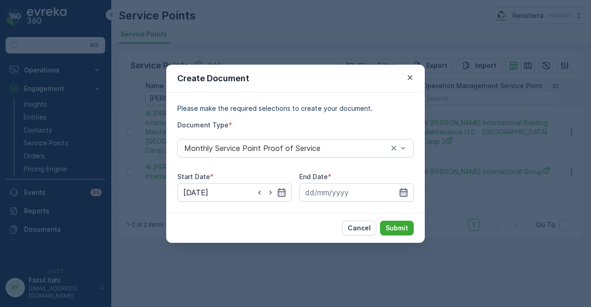
click at [401, 194] on icon "button" at bounding box center [403, 192] width 9 height 9
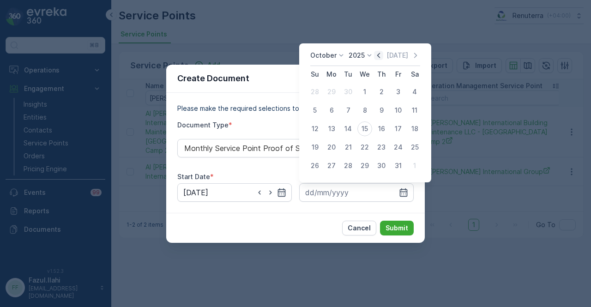
click at [379, 55] on icon "button" at bounding box center [378, 55] width 9 height 9
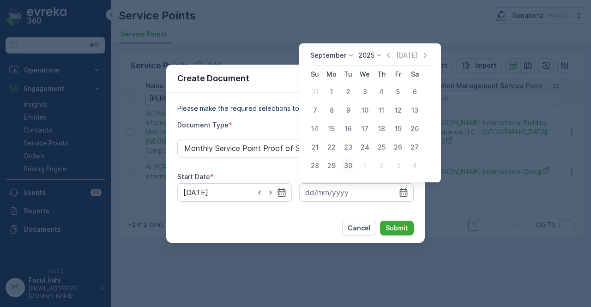
click at [348, 160] on div "30" at bounding box center [347, 165] width 15 height 15
type input "[DATE]"
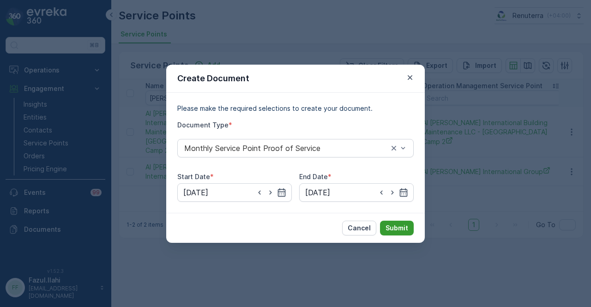
click at [400, 225] on p "Submit" at bounding box center [396, 227] width 23 height 9
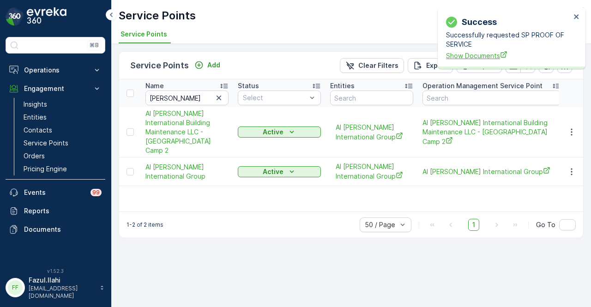
click at [483, 54] on span "Show Documents" at bounding box center [508, 56] width 125 height 10
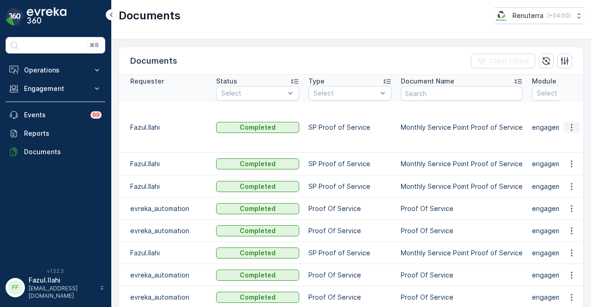
click at [564, 122] on button "button" at bounding box center [571, 127] width 17 height 11
click at [565, 132] on span "See Details" at bounding box center [569, 135] width 36 height 9
click at [81, 82] on button "Engagement" at bounding box center [56, 88] width 100 height 18
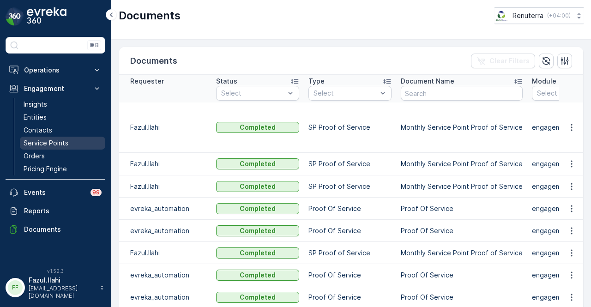
click at [62, 148] on link "Service Points" at bounding box center [62, 143] width 85 height 13
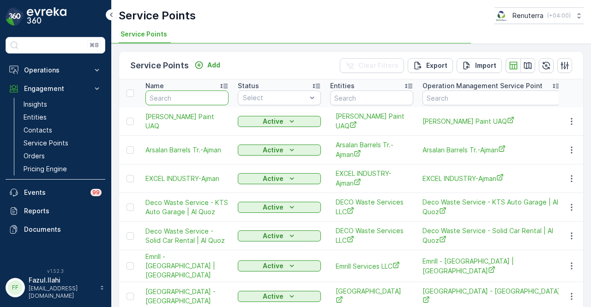
click at [180, 91] on input "text" at bounding box center [186, 97] width 83 height 15
click at [177, 98] on input "text" at bounding box center [186, 97] width 83 height 15
type input "ulti"
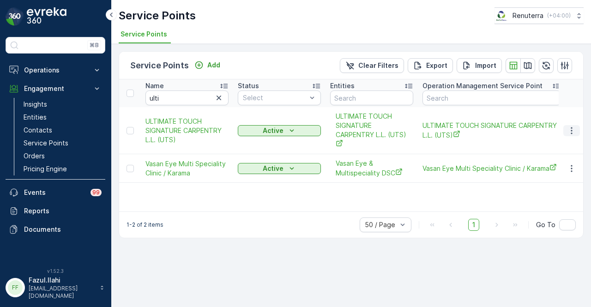
click at [570, 128] on icon "button" at bounding box center [571, 130] width 9 height 9
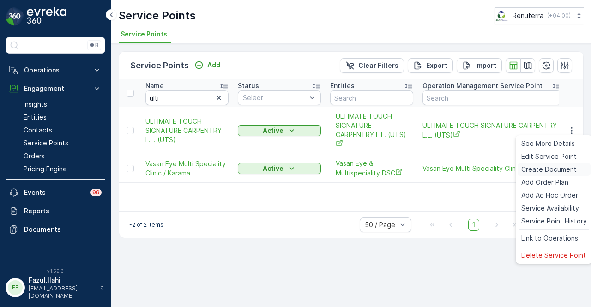
click at [567, 167] on span "Create Document" at bounding box center [548, 169] width 55 height 9
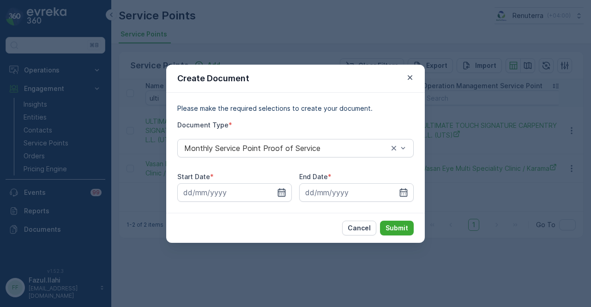
click at [282, 189] on icon "button" at bounding box center [281, 192] width 9 height 9
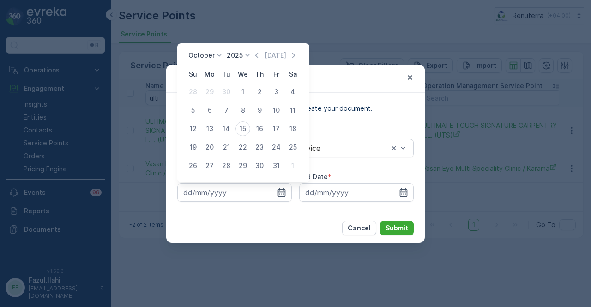
drag, startPoint x: 261, startPoint y: 56, endPoint x: 259, endPoint y: 61, distance: 5.4
click at [261, 56] on icon "button" at bounding box center [256, 55] width 9 height 9
drag, startPoint x: 212, startPoint y: 94, endPoint x: 242, endPoint y: 113, distance: 35.1
click at [215, 95] on div "1" at bounding box center [209, 91] width 15 height 15
type input "[DATE]"
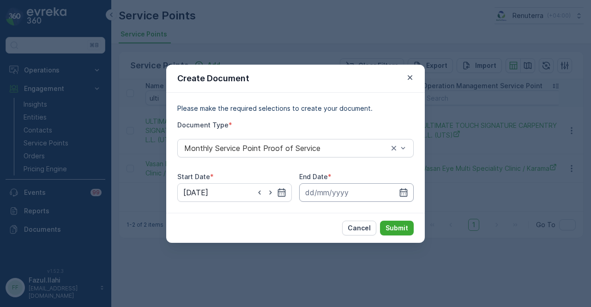
drag, startPoint x: 405, startPoint y: 192, endPoint x: 403, endPoint y: 183, distance: 9.1
click at [405, 191] on icon "button" at bounding box center [403, 192] width 9 height 9
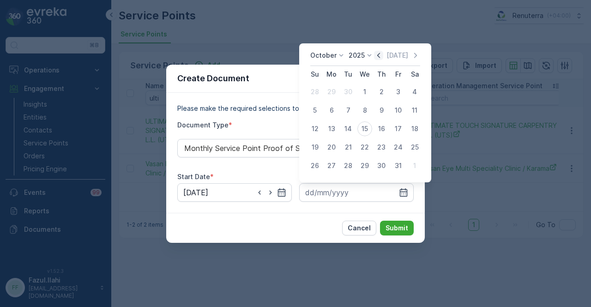
click at [380, 54] on icon "button" at bounding box center [378, 55] width 3 height 5
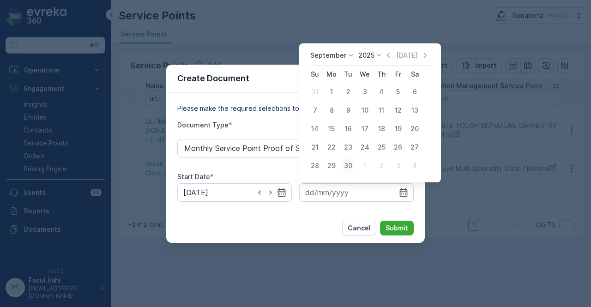
click at [352, 162] on div "30" at bounding box center [347, 165] width 15 height 15
type input "[DATE]"
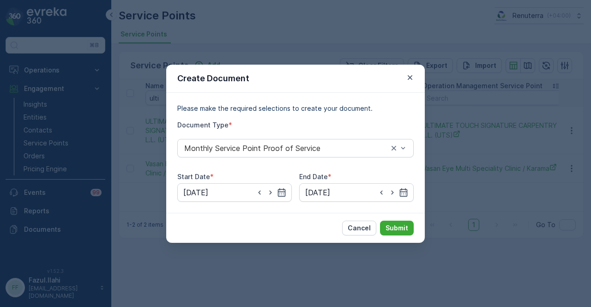
click at [391, 217] on div "Cancel Submit" at bounding box center [295, 228] width 258 height 30
click at [393, 227] on p "Submit" at bounding box center [396, 227] width 23 height 9
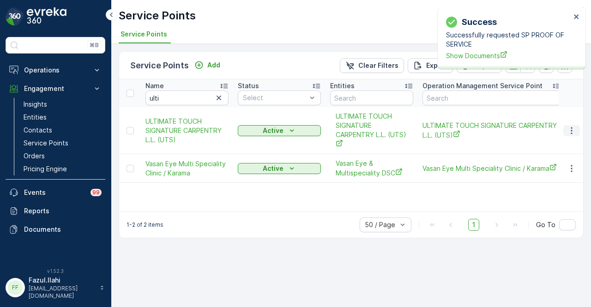
click at [574, 132] on icon "button" at bounding box center [571, 130] width 9 height 9
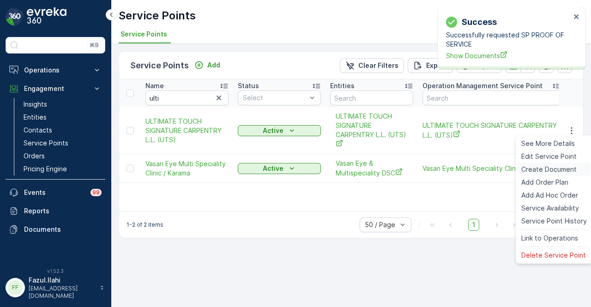
click at [557, 174] on div "Create Document" at bounding box center [553, 169] width 73 height 13
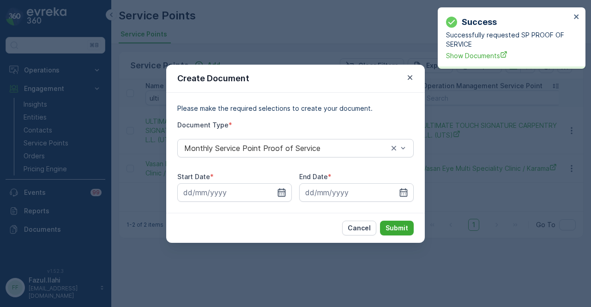
click at [283, 192] on icon "button" at bounding box center [281, 192] width 9 height 9
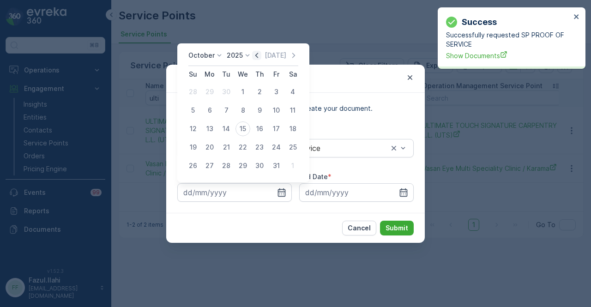
click at [261, 52] on icon "button" at bounding box center [256, 55] width 9 height 9
click at [262, 52] on icon "button" at bounding box center [266, 55] width 9 height 9
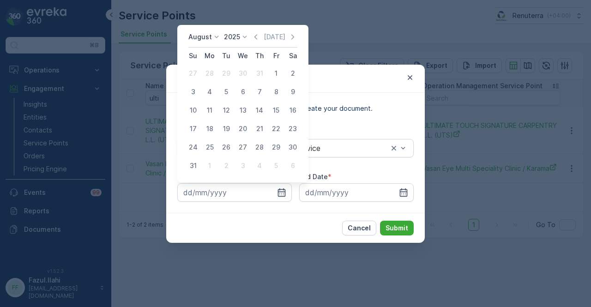
drag, startPoint x: 272, startPoint y: 74, endPoint x: 331, endPoint y: 132, distance: 82.9
click at [276, 75] on div "1" at bounding box center [275, 73] width 15 height 15
type input "[DATE]"
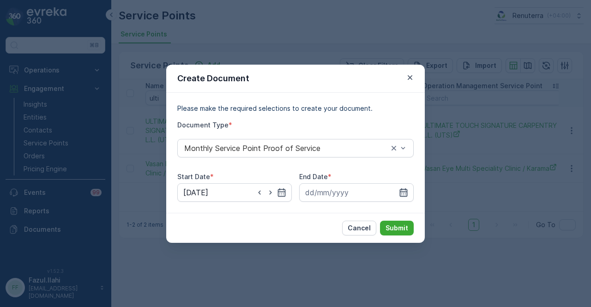
click at [404, 192] on icon "button" at bounding box center [403, 192] width 9 height 9
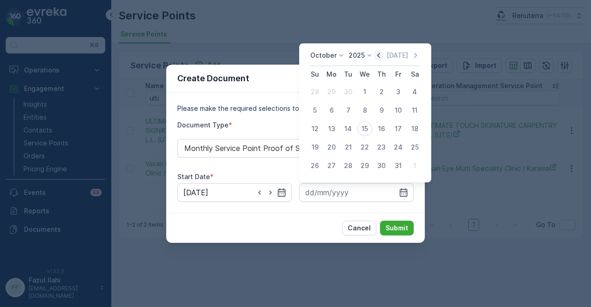
click at [380, 55] on icon "button" at bounding box center [378, 55] width 3 height 5
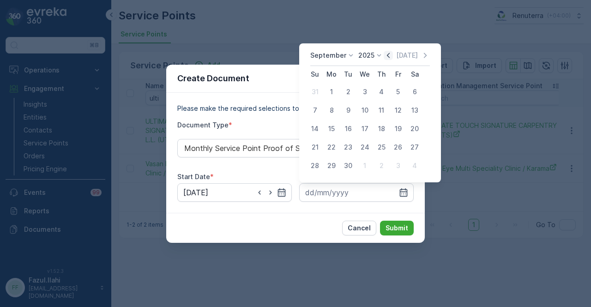
click at [387, 55] on icon "button" at bounding box center [387, 55] width 9 height 9
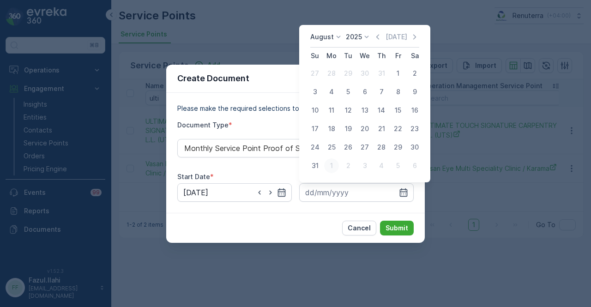
click at [323, 166] on button "1" at bounding box center [331, 165] width 17 height 17
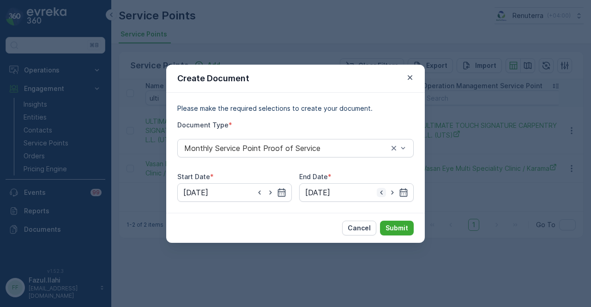
click at [378, 194] on icon "button" at bounding box center [380, 192] width 9 height 9
type input "[DATE]"
click at [392, 224] on p "Submit" at bounding box center [396, 227] width 23 height 9
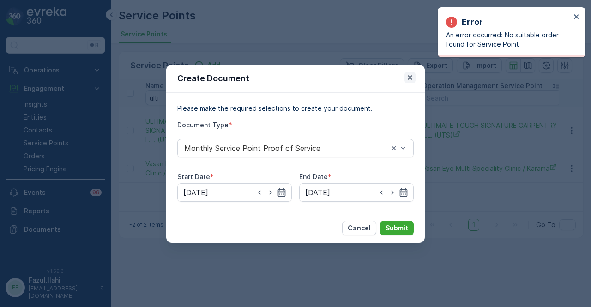
click at [406, 76] on icon "button" at bounding box center [409, 77] width 9 height 9
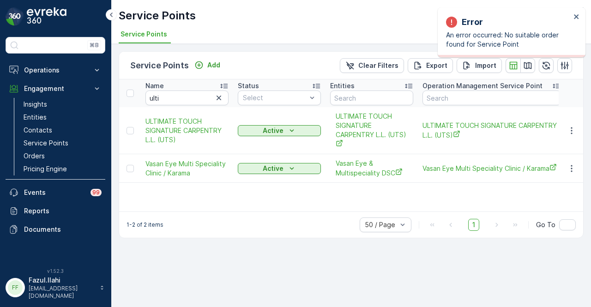
click at [226, 204] on div "Name ulti Status Select Entities Operation Management Service Point Address Ord…" at bounding box center [351, 145] width 464 height 132
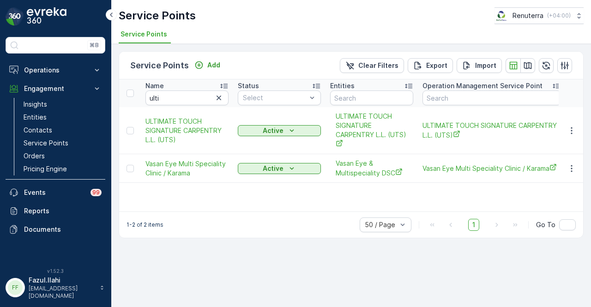
click at [395, 274] on div "Service Points Add Clear Filters Export Import Name ulti Status Select Entities…" at bounding box center [350, 175] width 479 height 263
